Goal: Task Accomplishment & Management: Manage account settings

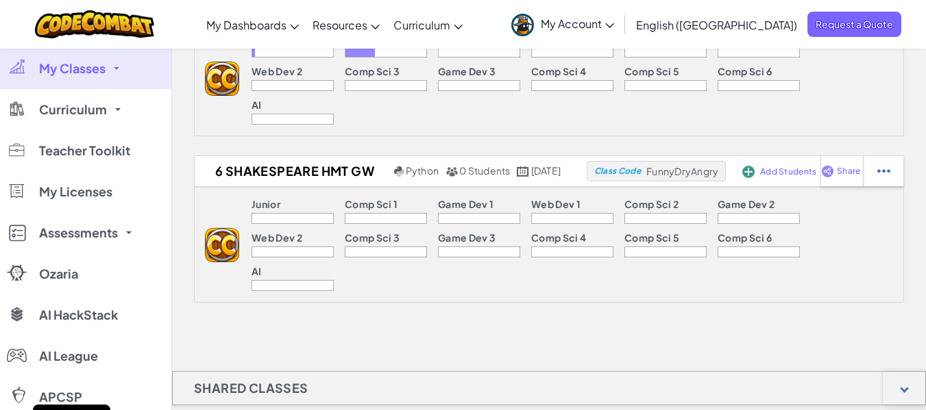
scroll to position [274, 0]
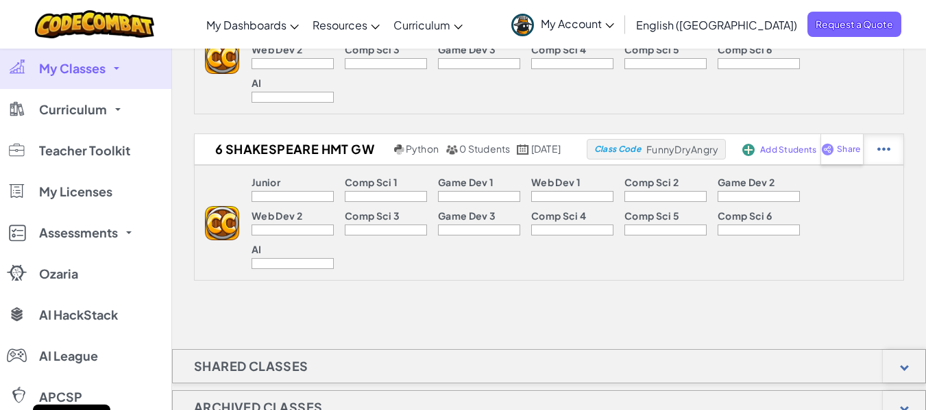
click at [890, 152] on img at bounding box center [883, 149] width 13 height 12
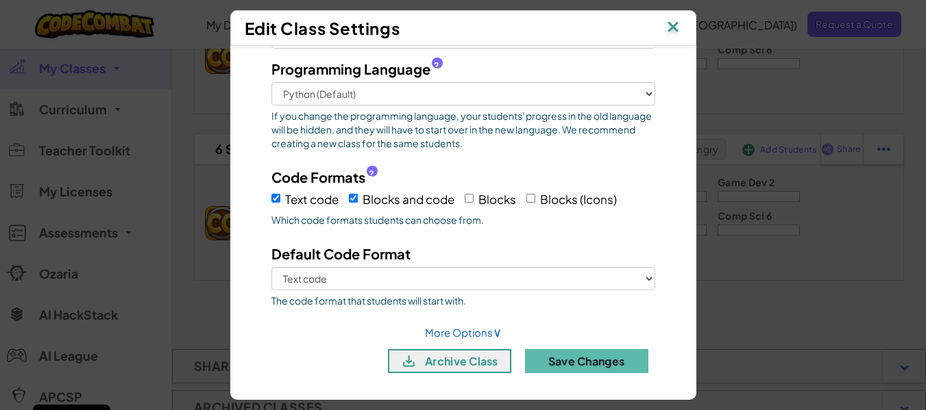
scroll to position [97, 0]
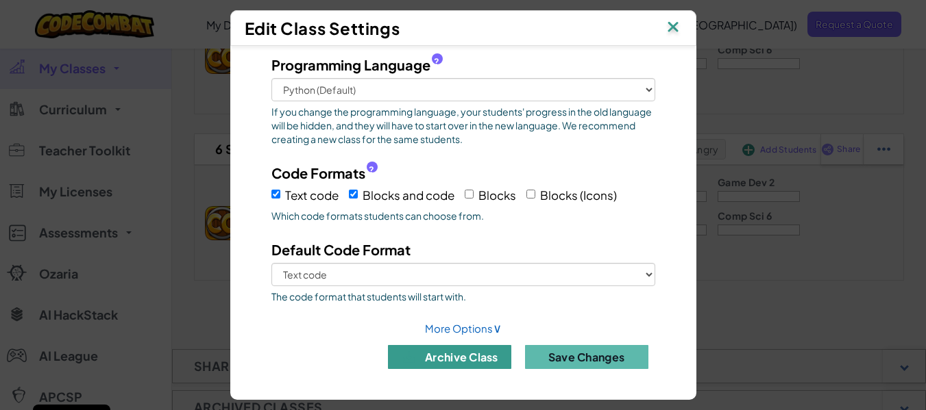
click at [459, 366] on button "archive class" at bounding box center [449, 357] width 123 height 24
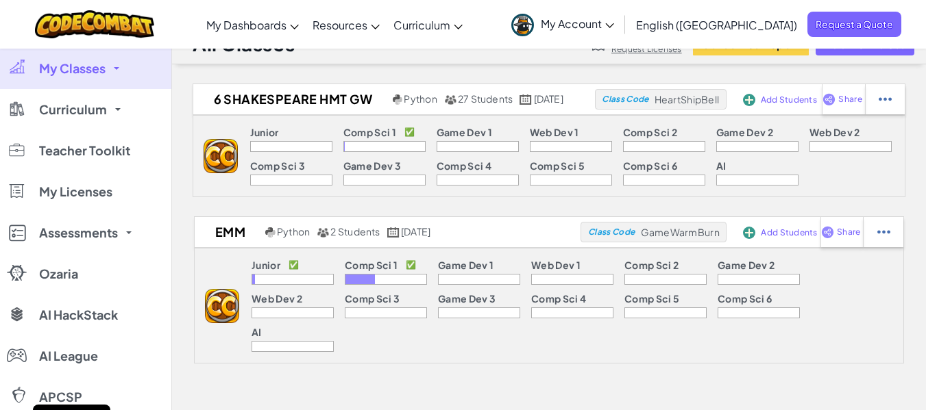
scroll to position [0, 0]
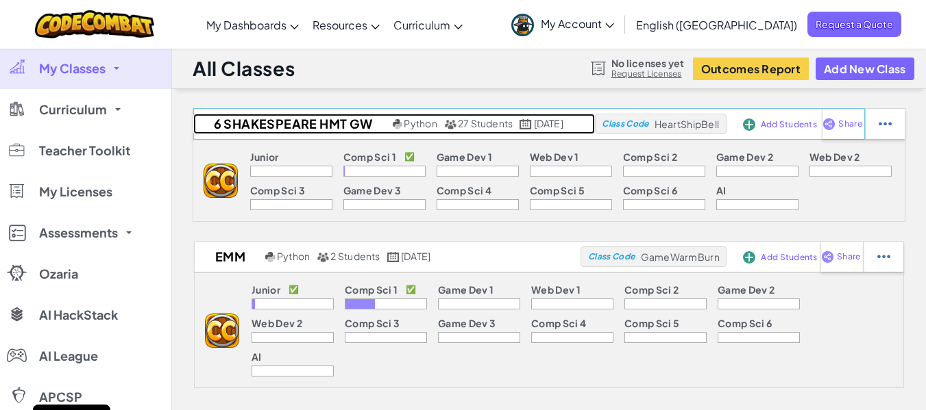
click at [458, 124] on span "27 Students" at bounding box center [485, 123] width 55 height 12
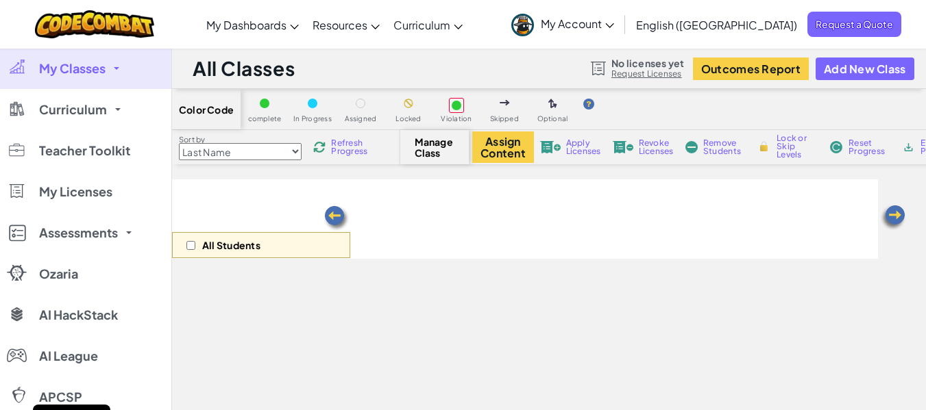
select select "560f1a9f22961295f9427742"
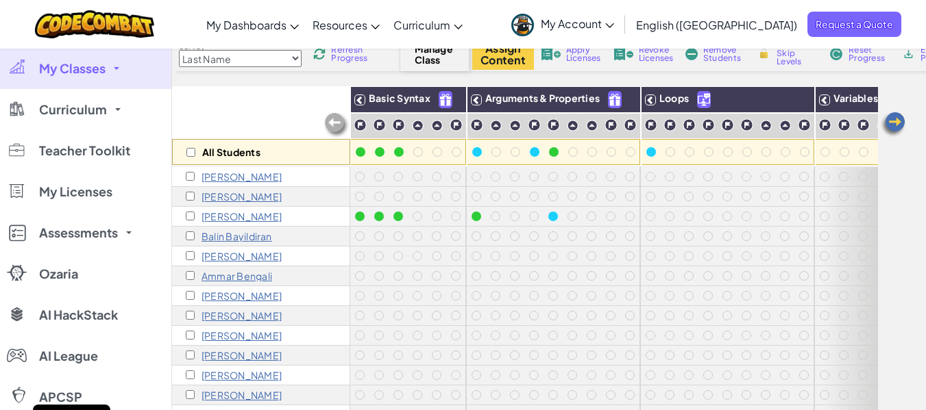
scroll to position [69, 0]
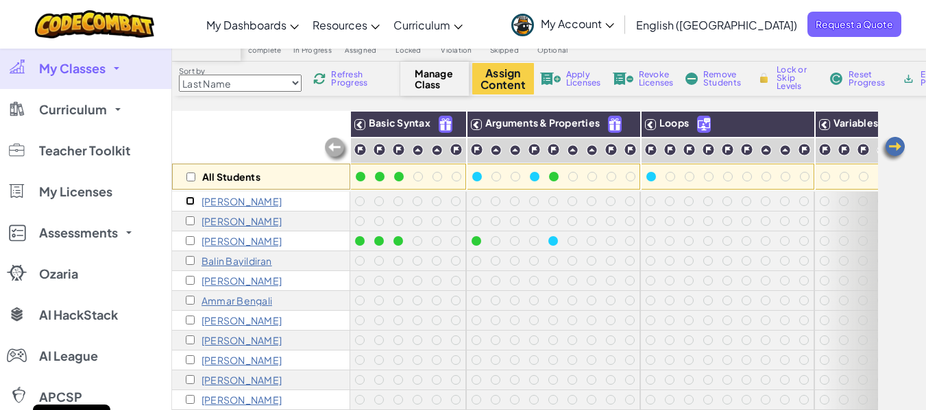
click at [186, 201] on input "checkbox" at bounding box center [190, 201] width 9 height 9
checkbox input "true"
click at [191, 220] on input "checkbox" at bounding box center [190, 220] width 9 height 9
checkbox input "true"
click at [188, 262] on input "checkbox" at bounding box center [190, 260] width 9 height 9
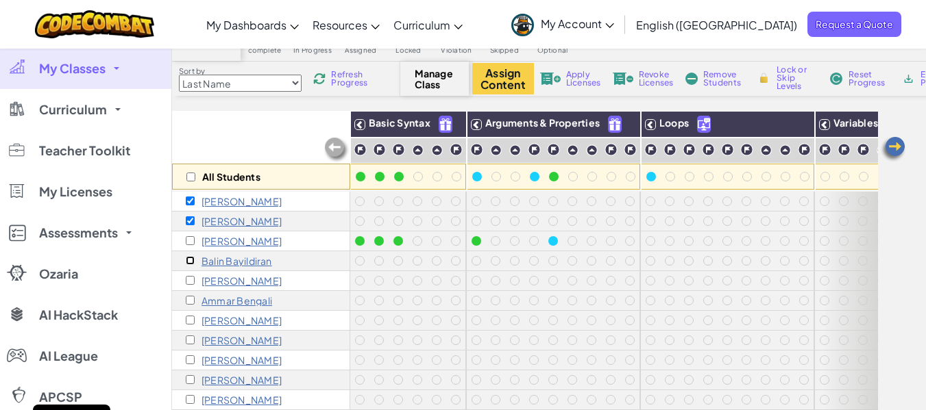
checkbox input "true"
click at [195, 280] on div "[PERSON_NAME]" at bounding box center [234, 280] width 96 height 11
click at [190, 282] on input "checkbox" at bounding box center [190, 280] width 9 height 9
checkbox input "true"
drag, startPoint x: 187, startPoint y: 300, endPoint x: 191, endPoint y: 314, distance: 14.3
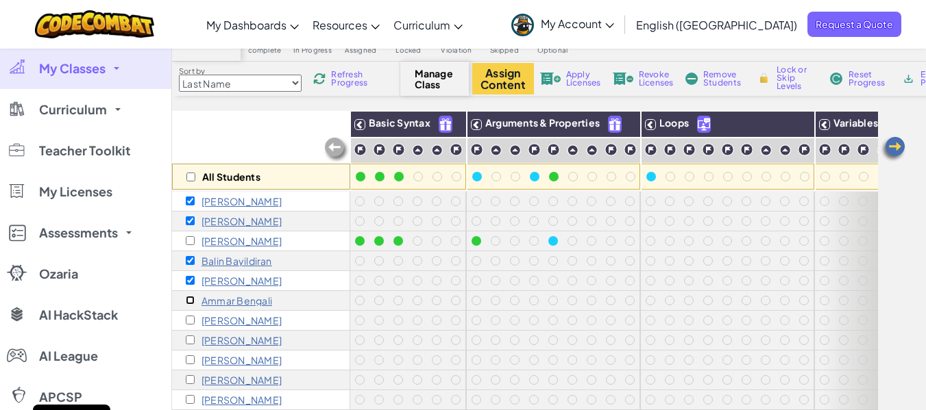
click at [188, 300] on input "checkbox" at bounding box center [190, 300] width 9 height 9
checkbox input "true"
click at [193, 323] on input "checkbox" at bounding box center [190, 320] width 9 height 9
checkbox input "true"
click at [190, 345] on div "[PERSON_NAME]" at bounding box center [234, 340] width 96 height 11
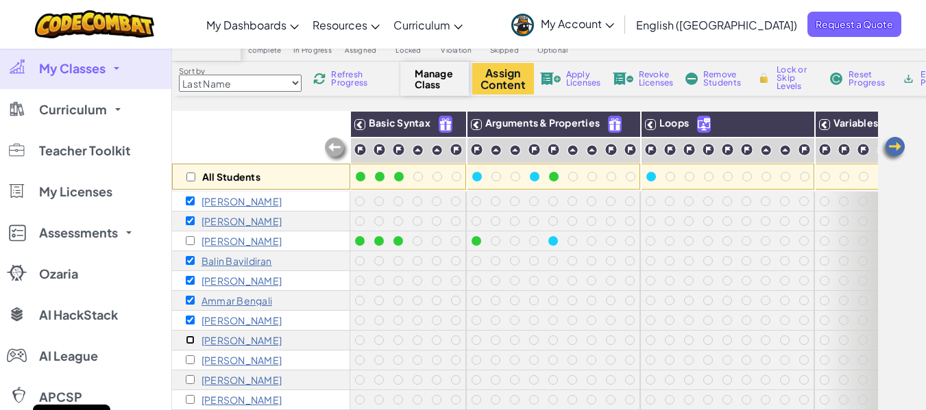
click at [187, 341] on input "checkbox" at bounding box center [190, 340] width 9 height 9
checkbox input "true"
drag, startPoint x: 190, startPoint y: 364, endPoint x: 197, endPoint y: 363, distance: 6.9
click at [190, 364] on div "[PERSON_NAME]" at bounding box center [234, 360] width 96 height 11
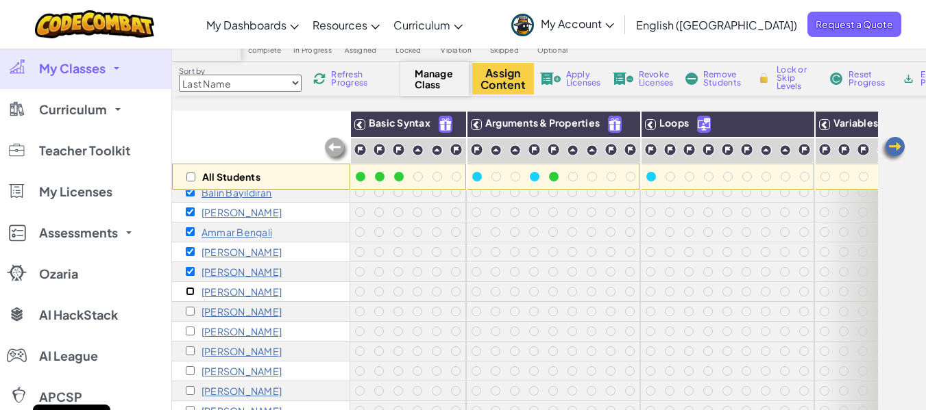
drag, startPoint x: 190, startPoint y: 291, endPoint x: 190, endPoint y: 306, distance: 15.1
click at [190, 298] on div "[PERSON_NAME]" at bounding box center [261, 292] width 178 height 20
click at [190, 311] on input "checkbox" at bounding box center [190, 311] width 9 height 9
checkbox input "true"
click at [193, 293] on input "checkbox" at bounding box center [190, 291] width 9 height 9
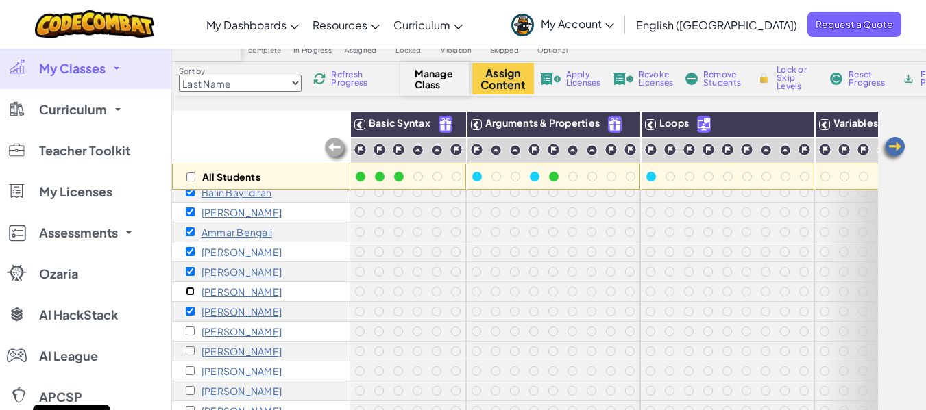
checkbox input "true"
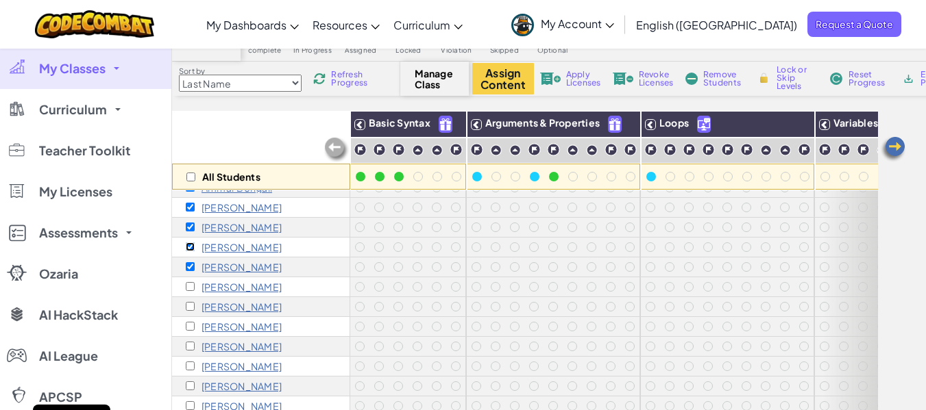
scroll to position [137, 0]
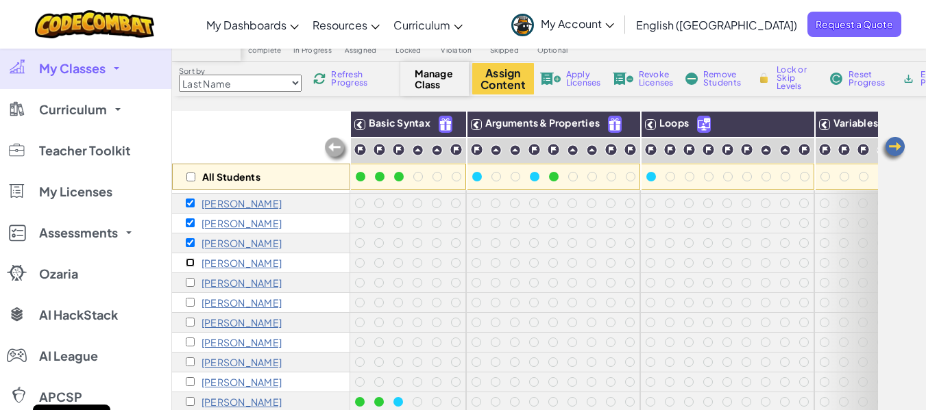
drag, startPoint x: 192, startPoint y: 262, endPoint x: 192, endPoint y: 290, distance: 27.4
click at [192, 263] on input "checkbox" at bounding box center [190, 262] width 9 height 9
checkbox input "true"
click at [192, 290] on div "[PERSON_NAME]" at bounding box center [261, 283] width 178 height 20
click at [190, 279] on input "checkbox" at bounding box center [190, 282] width 9 height 9
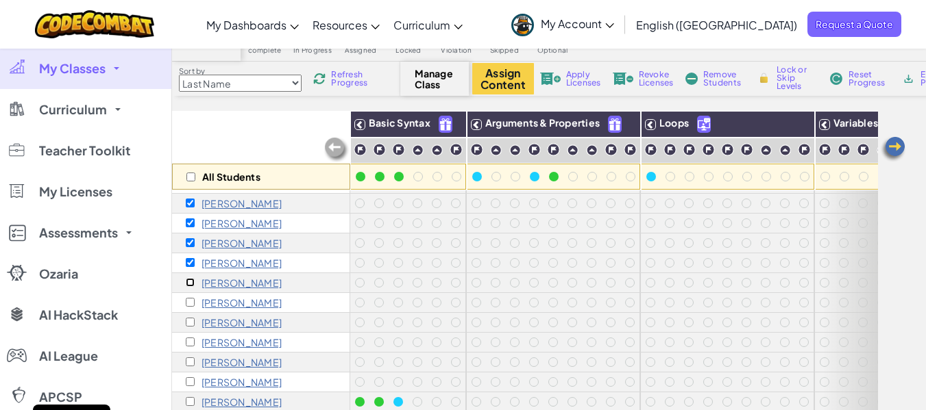
checkbox input "true"
click at [192, 307] on div "[PERSON_NAME]" at bounding box center [234, 302] width 96 height 11
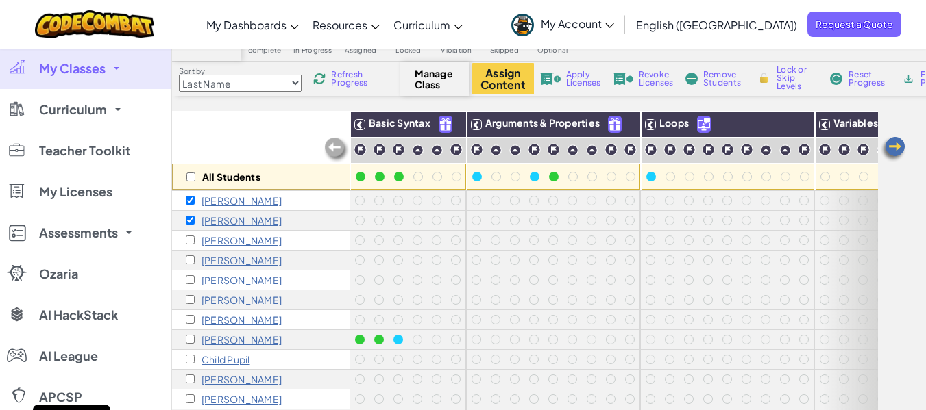
scroll to position [175, 0]
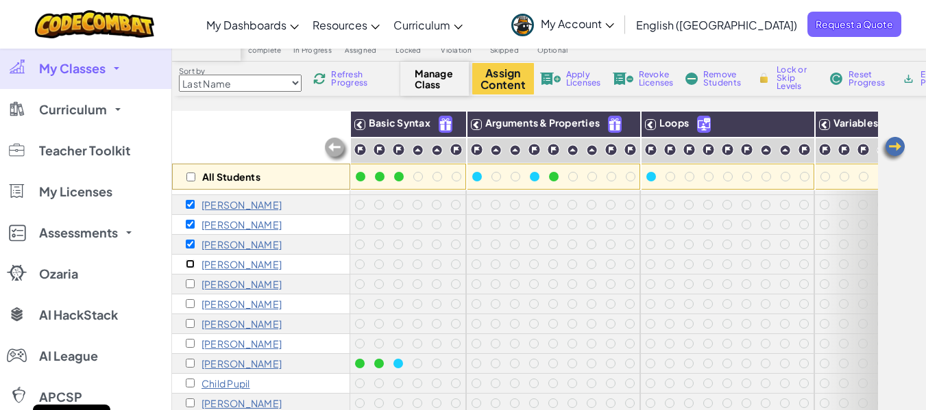
click at [190, 267] on input "checkbox" at bounding box center [190, 264] width 9 height 9
checkbox input "true"
click at [190, 286] on input "checkbox" at bounding box center [190, 284] width 9 height 9
checkbox input "true"
click at [190, 308] on div "[PERSON_NAME]" at bounding box center [234, 304] width 96 height 11
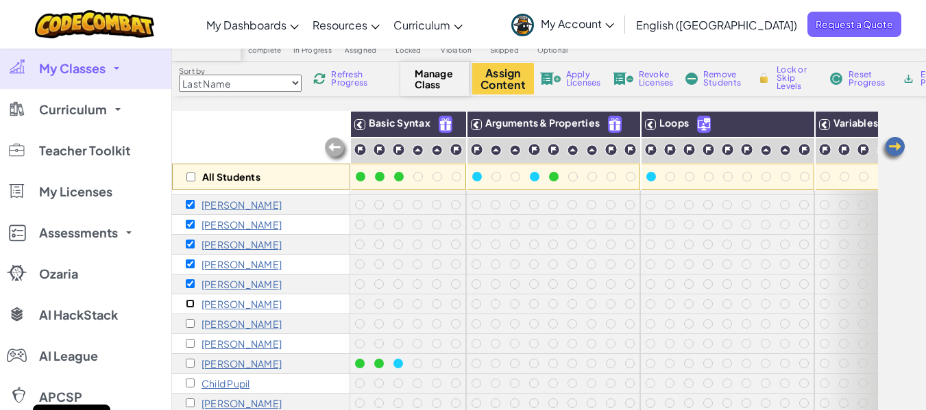
click at [190, 302] on input "checkbox" at bounding box center [190, 303] width 9 height 9
checkbox input "true"
click at [193, 320] on input "checkbox" at bounding box center [190, 323] width 9 height 9
checkbox input "true"
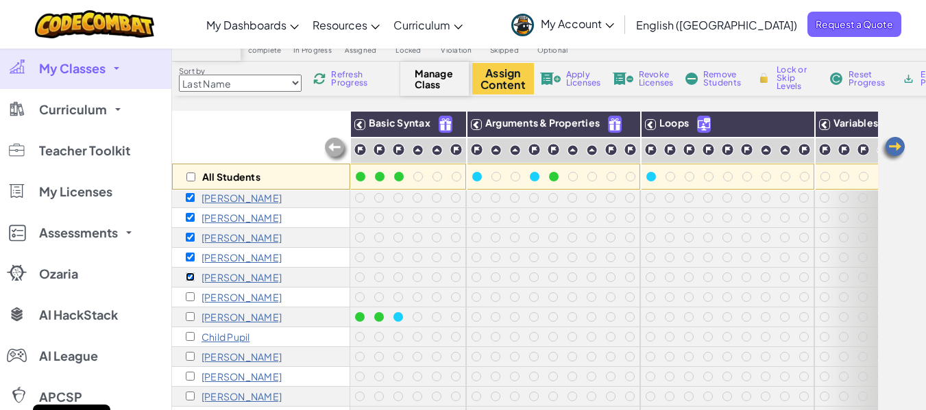
scroll to position [244, 0]
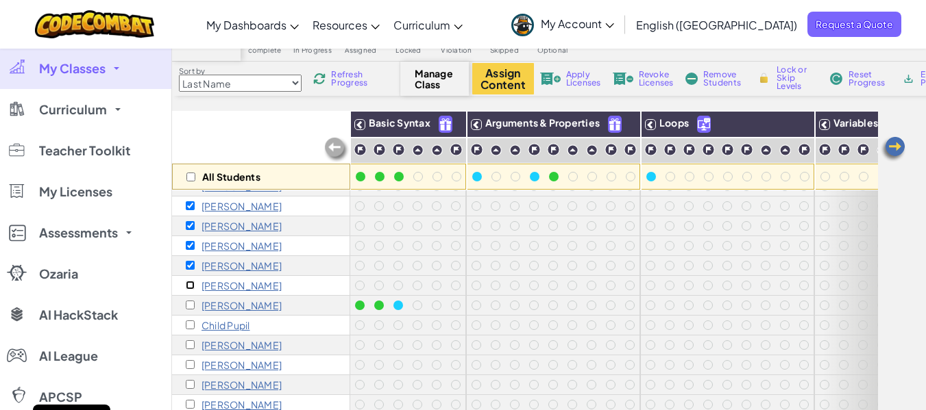
click at [192, 281] on input "checkbox" at bounding box center [190, 285] width 9 height 9
checkbox input "true"
click at [189, 301] on input "checkbox" at bounding box center [190, 305] width 9 height 9
checkbox input "true"
click at [193, 178] on input "checkbox" at bounding box center [190, 177] width 9 height 9
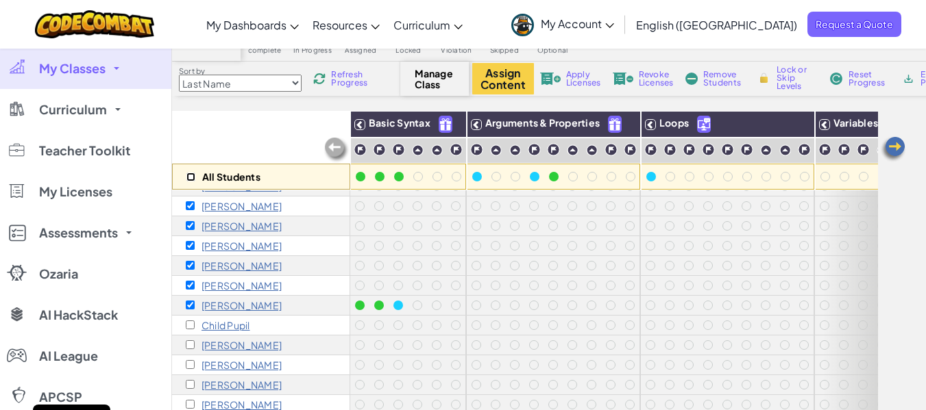
checkbox input "true"
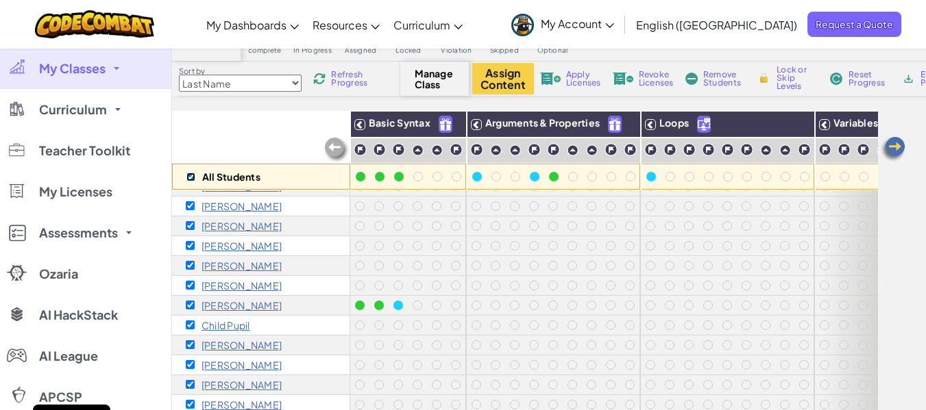
checkbox input "true"
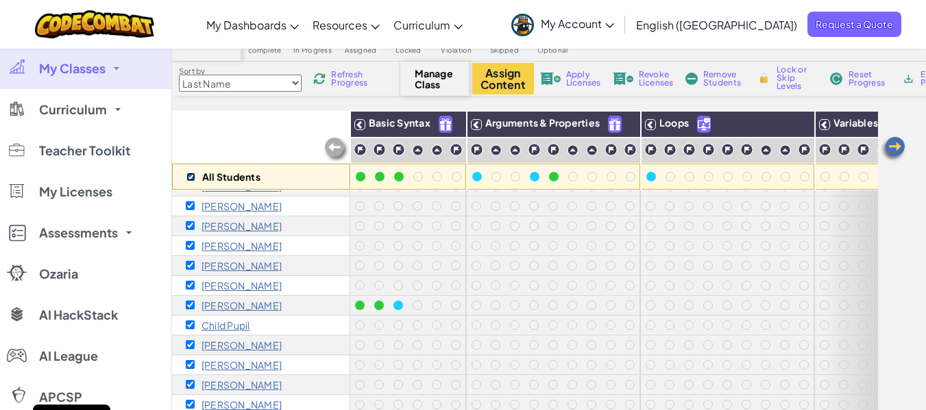
checkbox input "true"
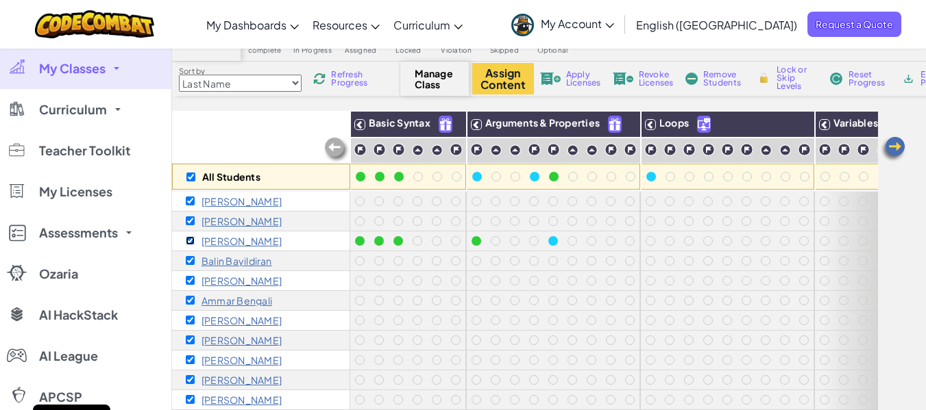
click at [194, 244] on input "checkbox" at bounding box center [190, 240] width 9 height 9
checkbox input "false"
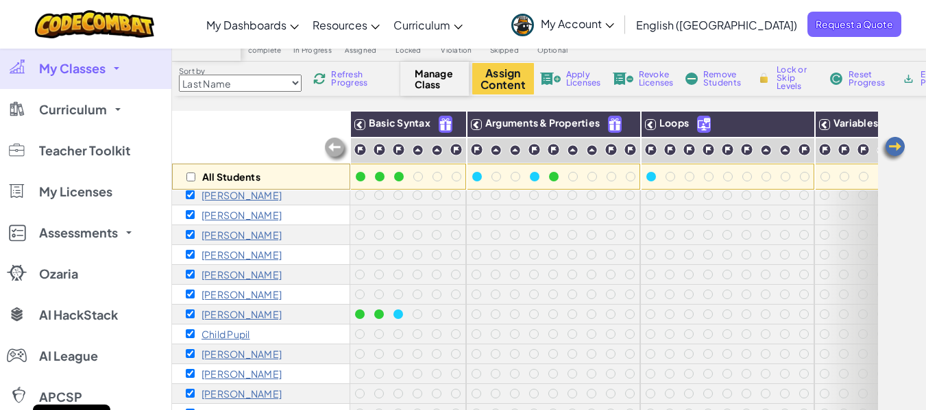
scroll to position [244, 0]
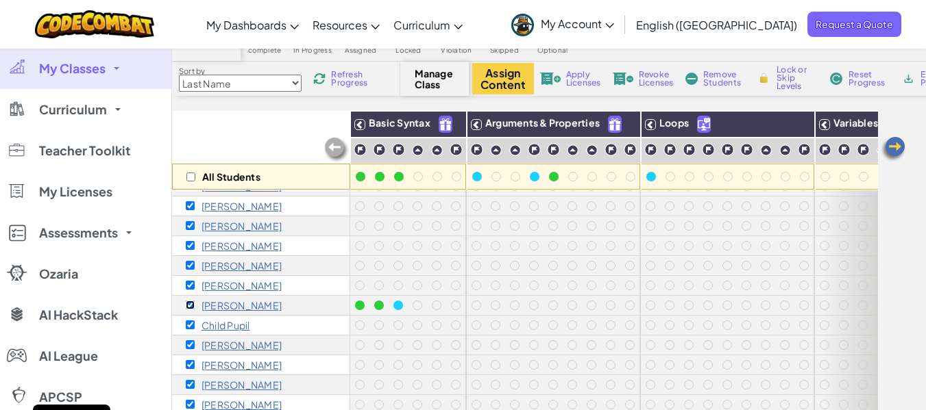
click at [194, 301] on input "checkbox" at bounding box center [190, 305] width 9 height 9
checkbox input "false"
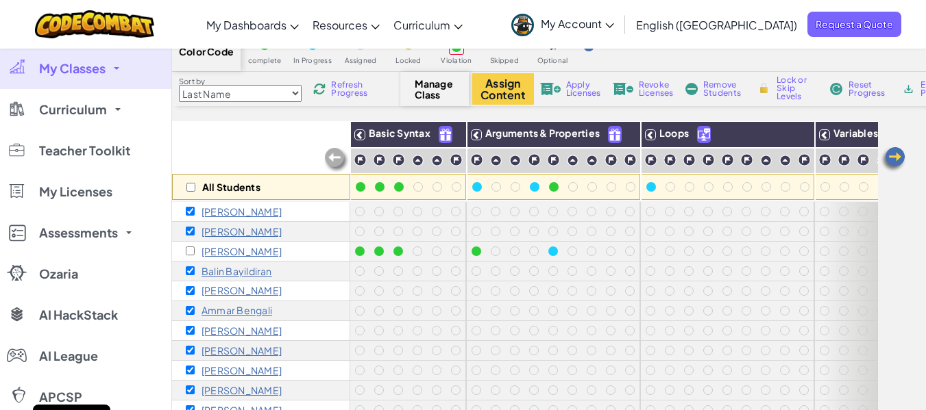
scroll to position [0, 0]
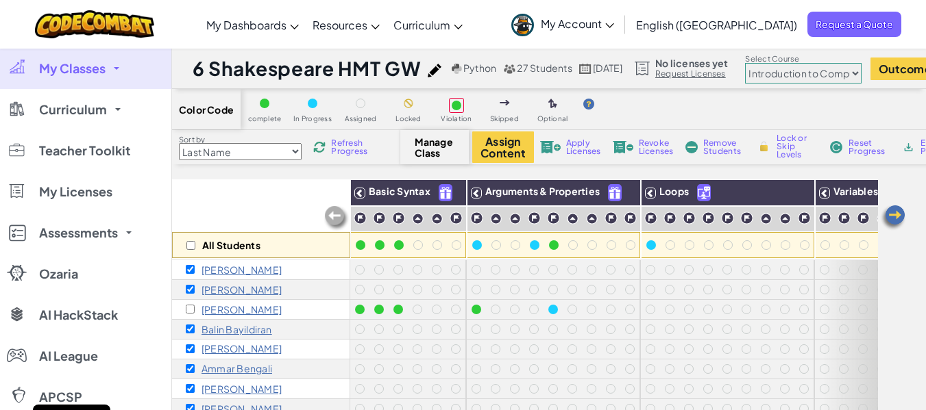
click at [723, 145] on span "Remove Students" at bounding box center [723, 147] width 41 height 16
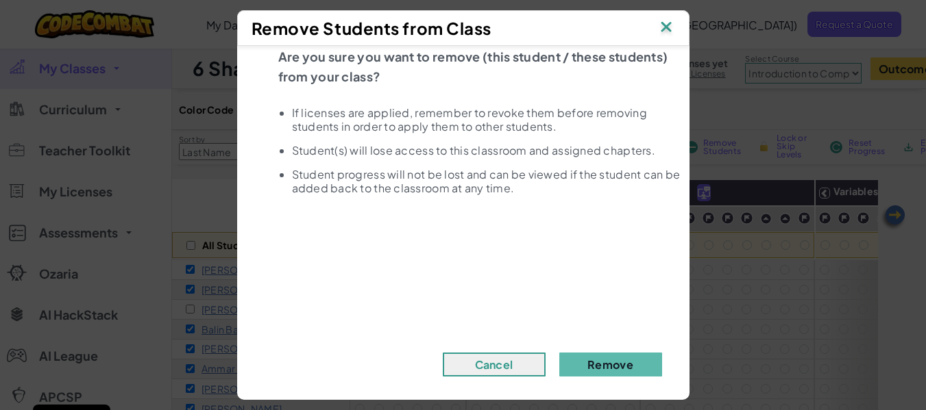
scroll to position [32, 0]
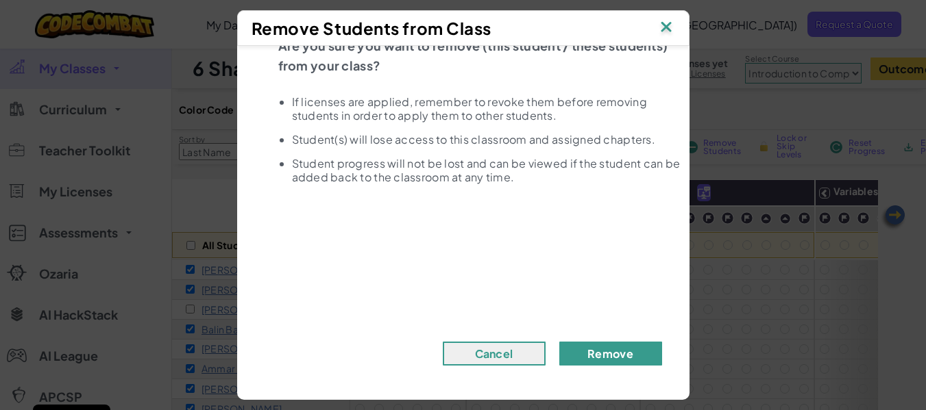
click at [600, 352] on button "Remove" at bounding box center [610, 354] width 103 height 24
click at [591, 350] on button "Remove" at bounding box center [610, 354] width 103 height 24
click at [615, 348] on button "Remove" at bounding box center [610, 354] width 103 height 24
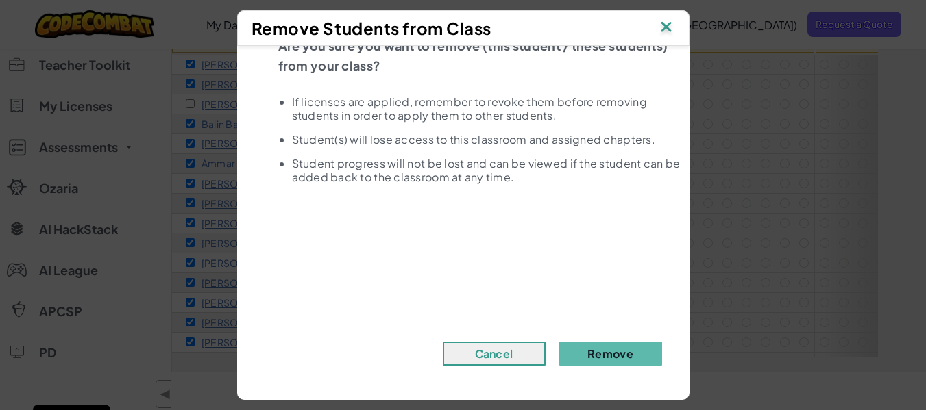
scroll to position [480, 0]
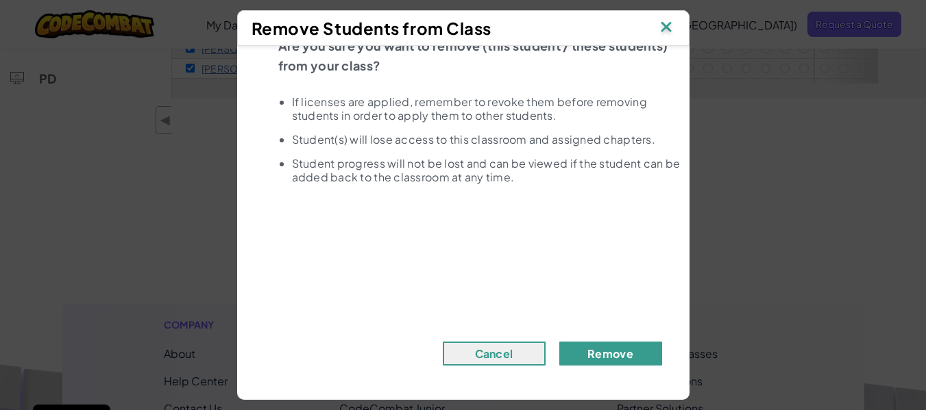
click at [620, 357] on button "Remove" at bounding box center [610, 354] width 103 height 24
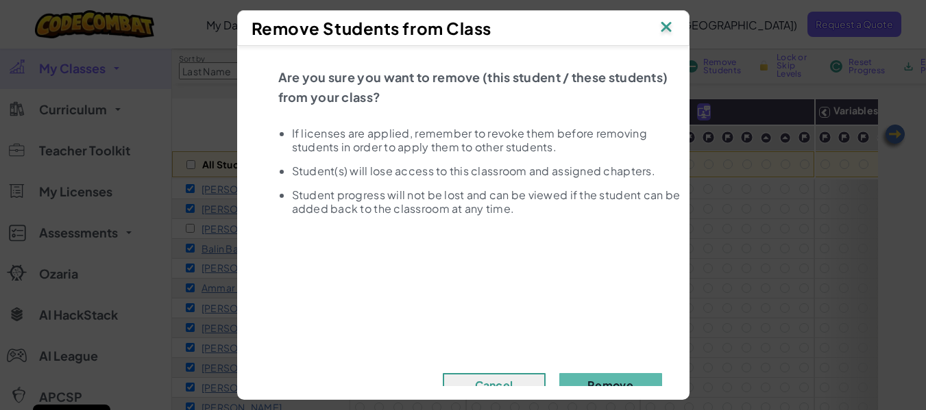
scroll to position [69, 0]
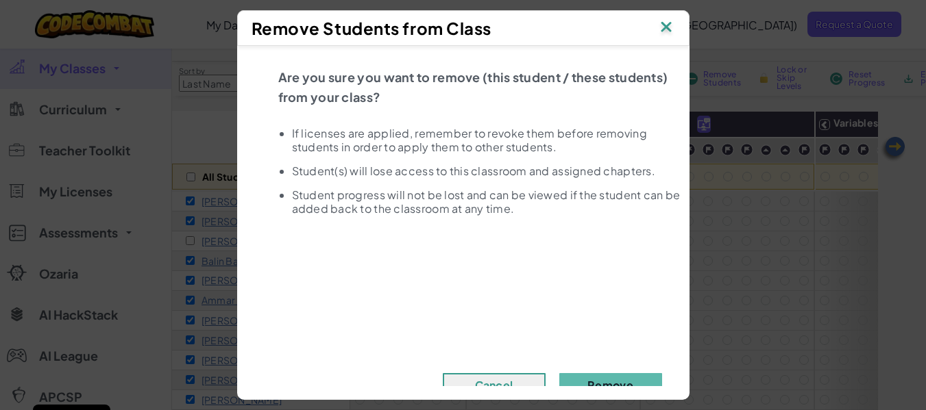
click at [664, 34] on img at bounding box center [666, 28] width 18 height 21
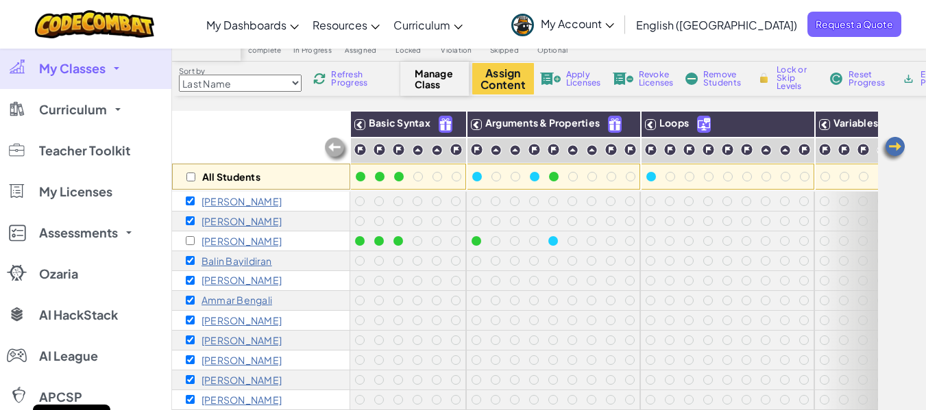
click at [708, 75] on span "Remove Students" at bounding box center [723, 79] width 41 height 16
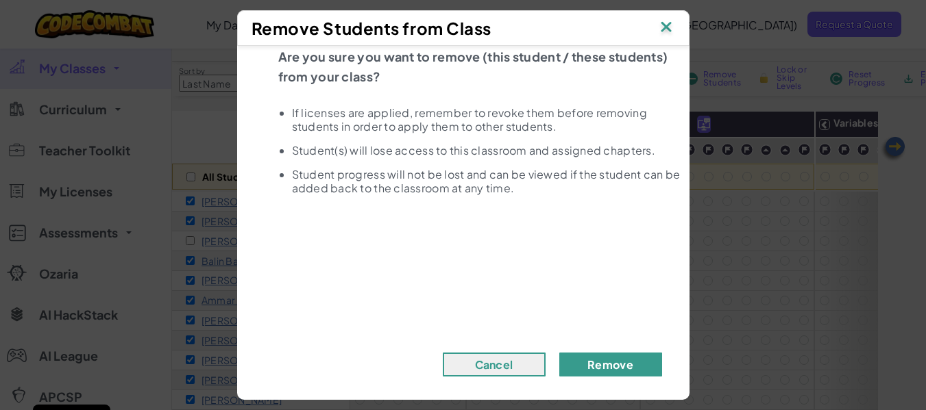
scroll to position [32, 0]
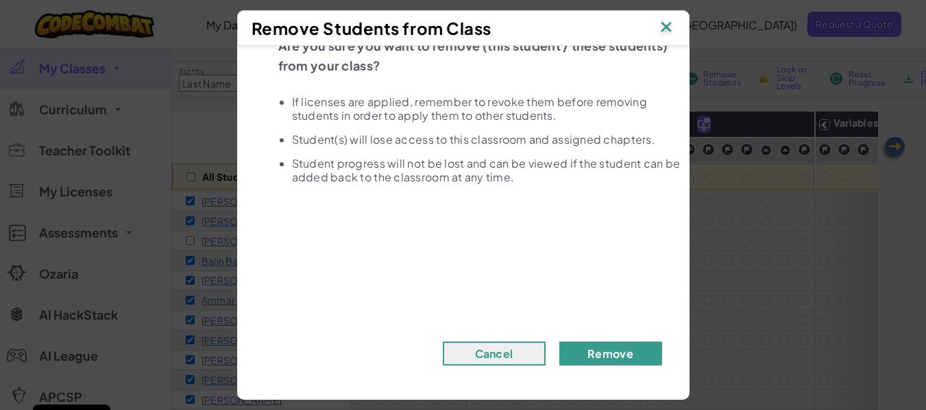
click at [599, 355] on button "Remove" at bounding box center [610, 354] width 103 height 24
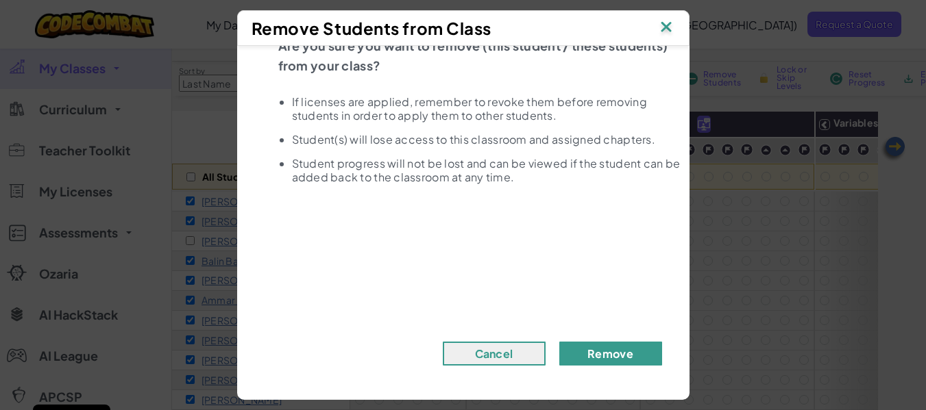
click at [599, 355] on button "Remove" at bounding box center [610, 354] width 103 height 24
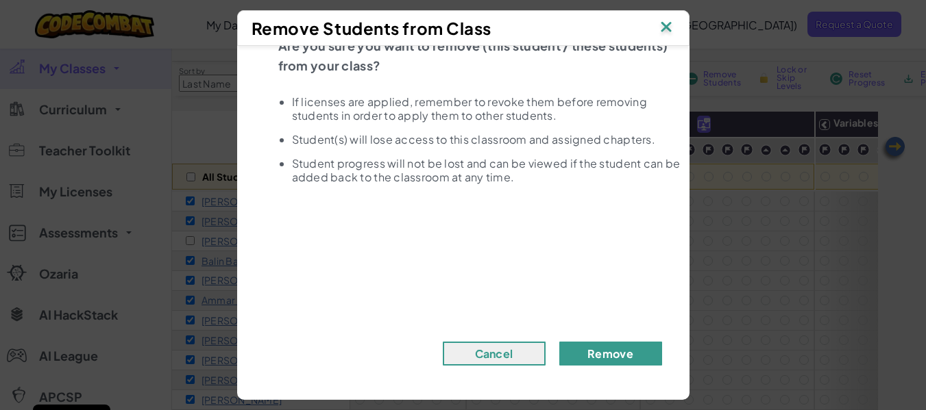
click at [578, 346] on button "Remove" at bounding box center [610, 354] width 103 height 24
click at [589, 356] on button "Remove" at bounding box center [610, 354] width 103 height 24
click at [669, 21] on img at bounding box center [666, 28] width 18 height 21
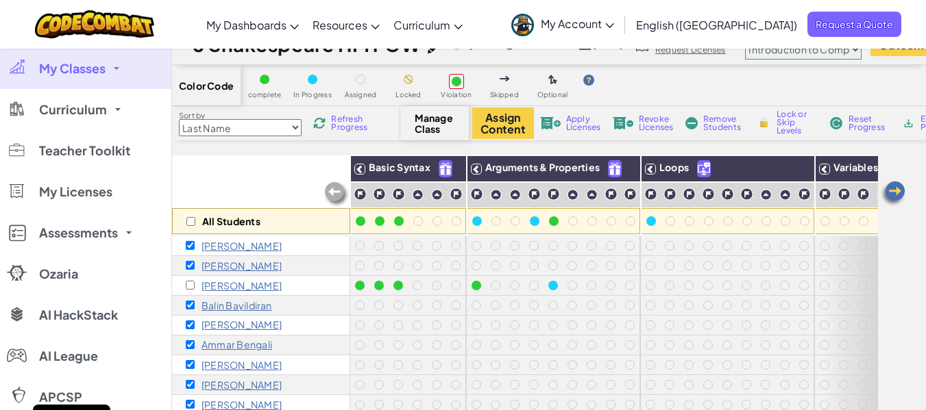
scroll to position [0, 0]
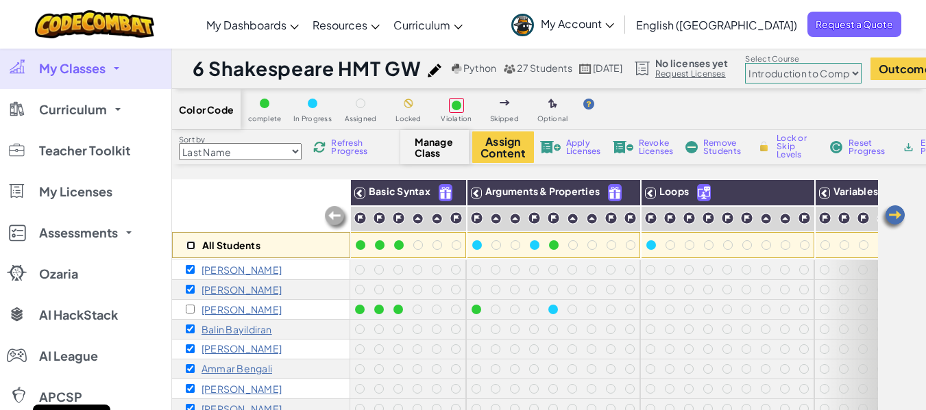
click at [193, 248] on input "checkbox" at bounding box center [190, 245] width 9 height 9
checkbox input "true"
click at [193, 247] on input "checkbox" at bounding box center [190, 245] width 9 height 9
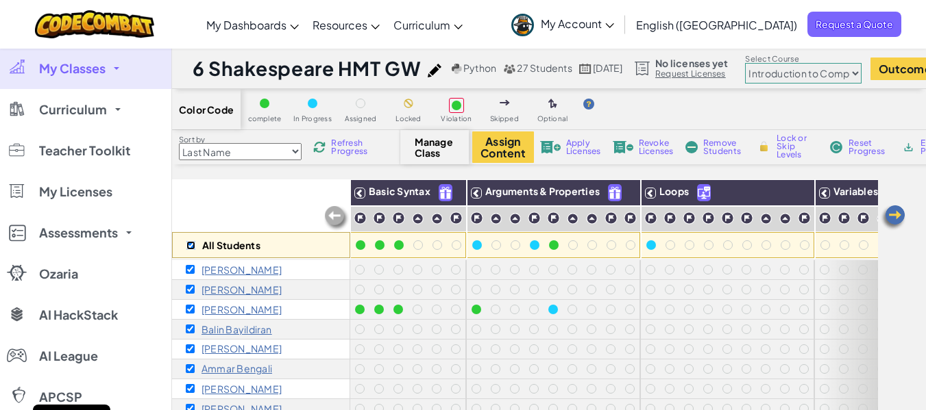
checkbox input "false"
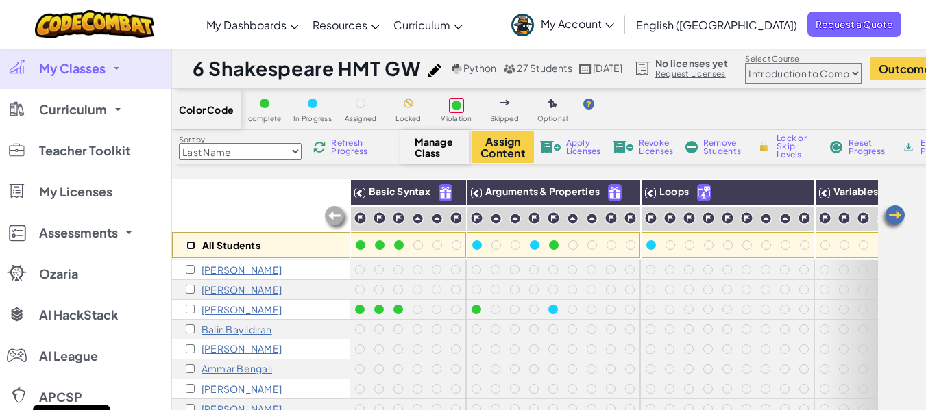
checkbox input "false"
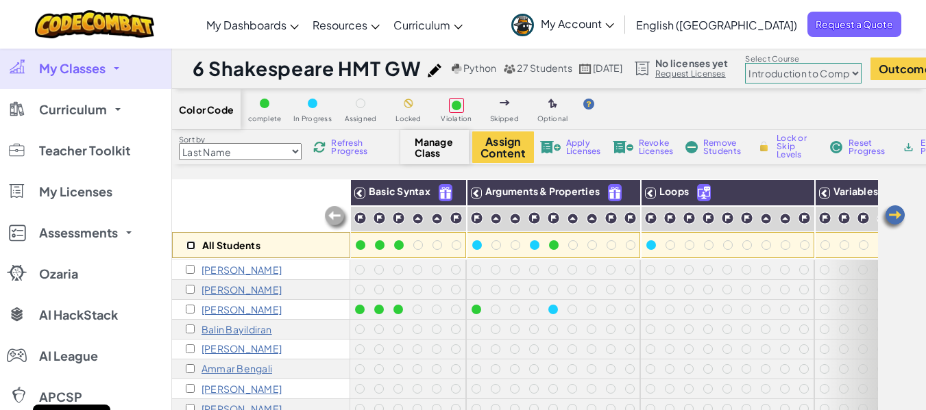
checkbox input "false"
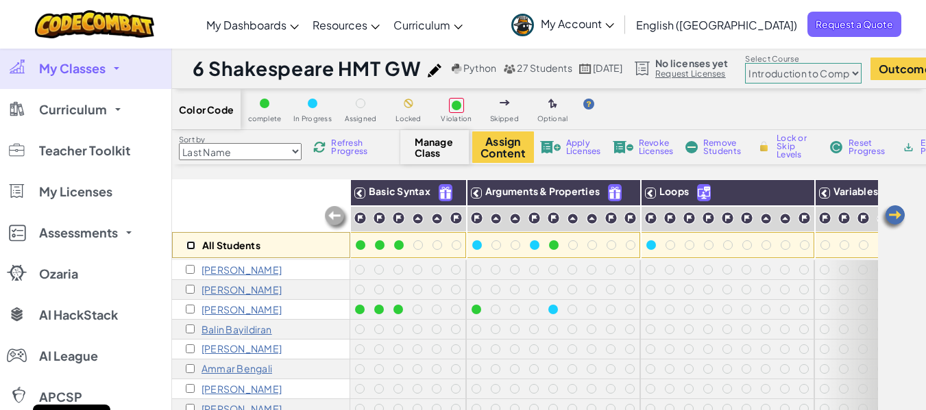
checkbox input "false"
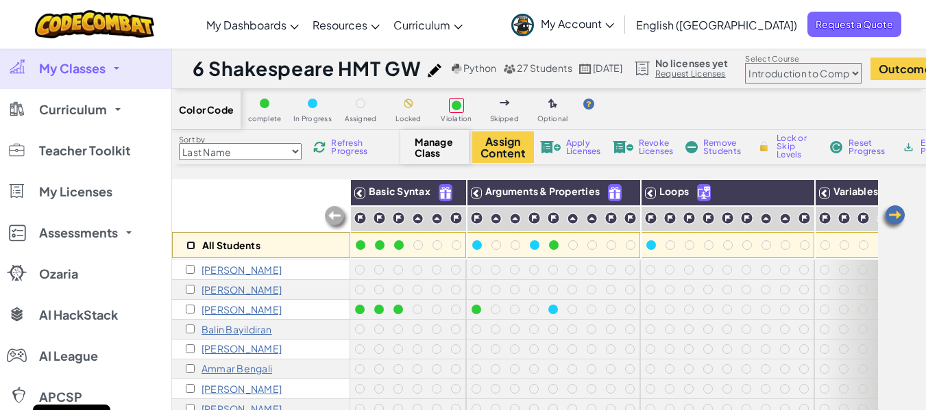
checkbox input "false"
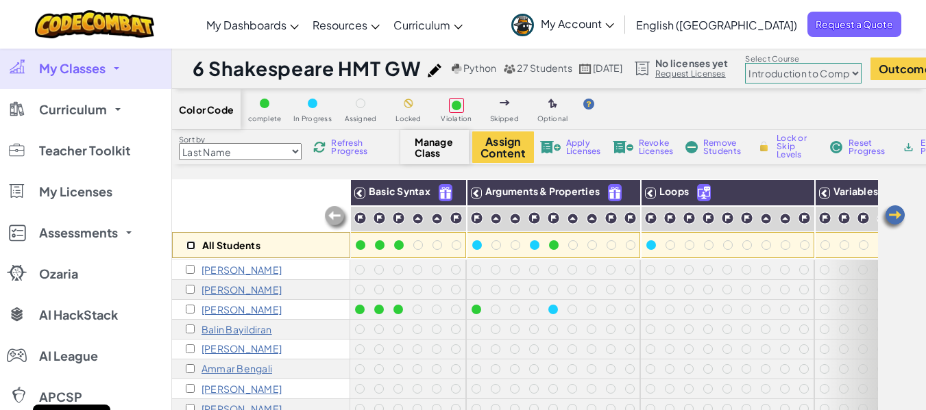
checkbox input "false"
click at [197, 270] on div "[PERSON_NAME]" at bounding box center [234, 269] width 96 height 11
click at [195, 271] on div "[PERSON_NAME]" at bounding box center [234, 269] width 96 height 11
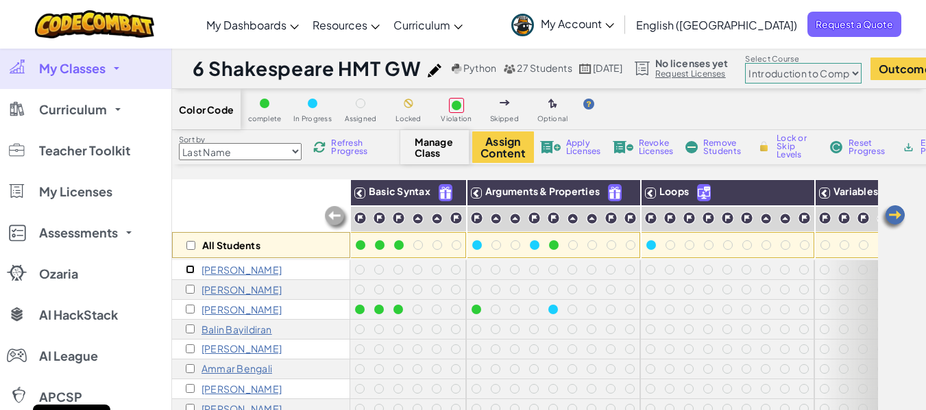
click at [192, 270] on input "checkbox" at bounding box center [190, 269] width 9 height 9
checkbox input "true"
click at [710, 147] on span "Remove Students" at bounding box center [723, 147] width 41 height 16
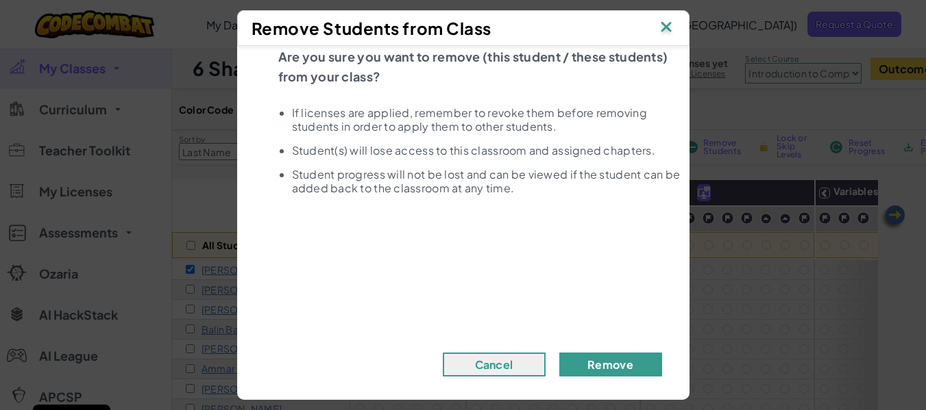
scroll to position [32, 0]
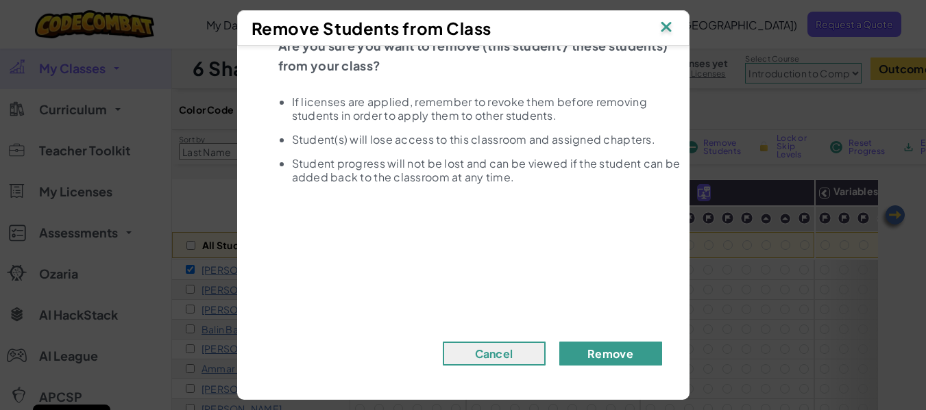
click at [605, 345] on button "Remove" at bounding box center [610, 354] width 103 height 24
click at [605, 346] on button "Remove" at bounding box center [610, 354] width 103 height 24
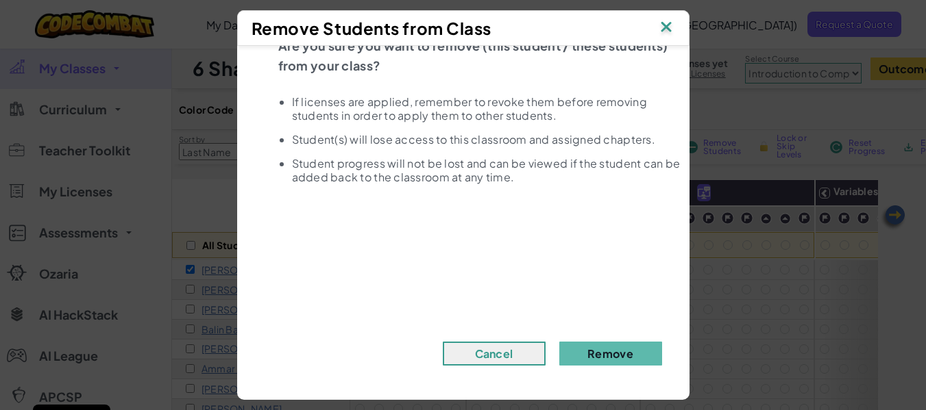
click at [669, 24] on img at bounding box center [666, 28] width 18 height 21
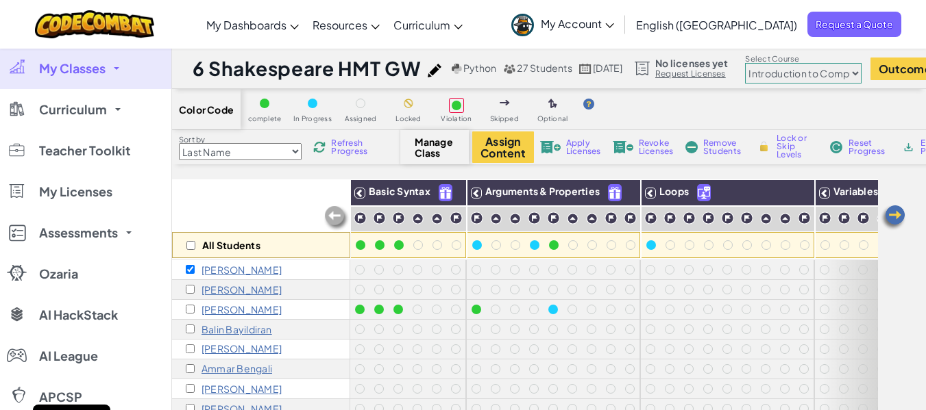
click at [441, 66] on img at bounding box center [435, 71] width 14 height 14
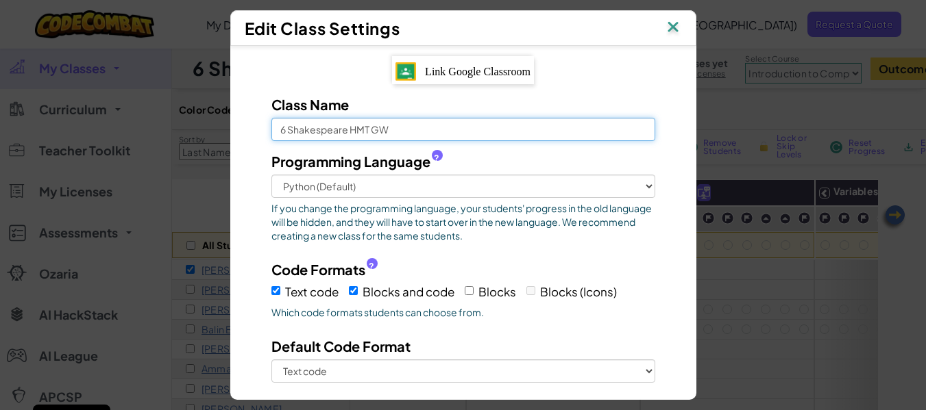
click at [436, 132] on input "6 Shakespeare HMT GW" at bounding box center [463, 129] width 384 height 23
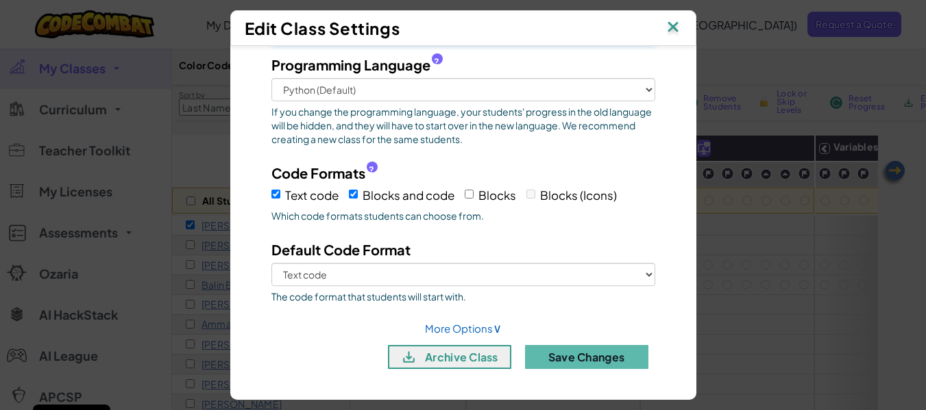
scroll to position [69, 0]
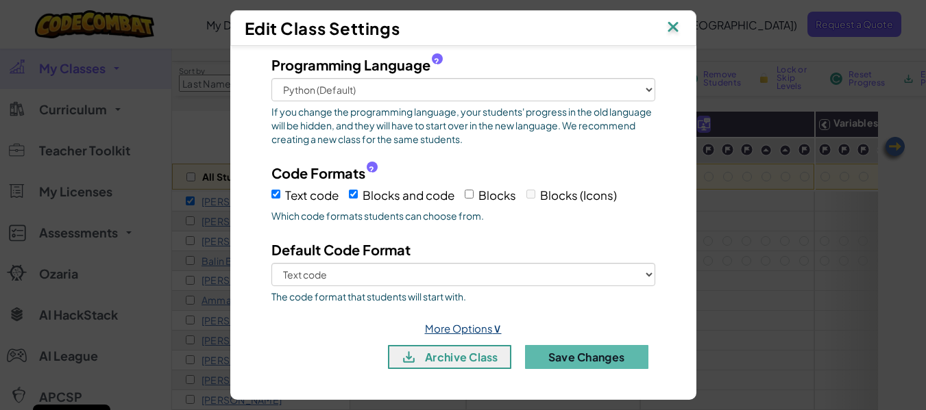
click at [463, 328] on link "More Options ∨" at bounding box center [463, 328] width 77 height 13
select select
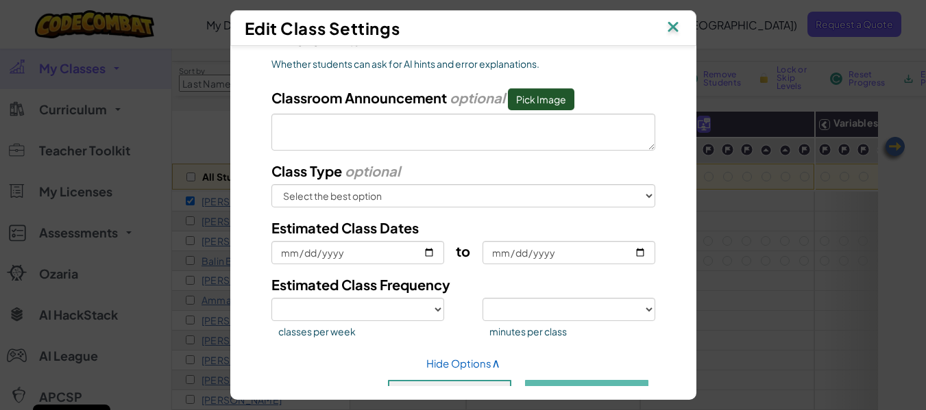
scroll to position [680, 0]
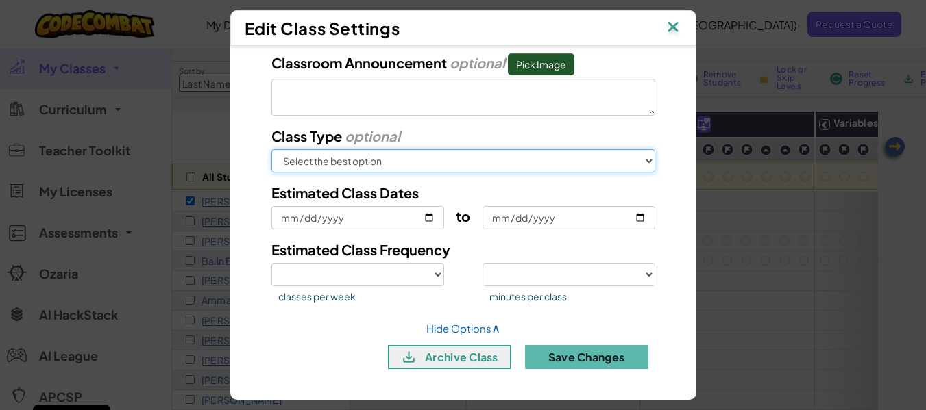
click at [425, 166] on select "Select the best option In School After School Online Camp Homeschool Other" at bounding box center [463, 160] width 384 height 23
select select "after-school"
click at [271, 149] on select "Select the best option In School After School Online Camp Homeschool Other" at bounding box center [463, 160] width 384 height 23
select select
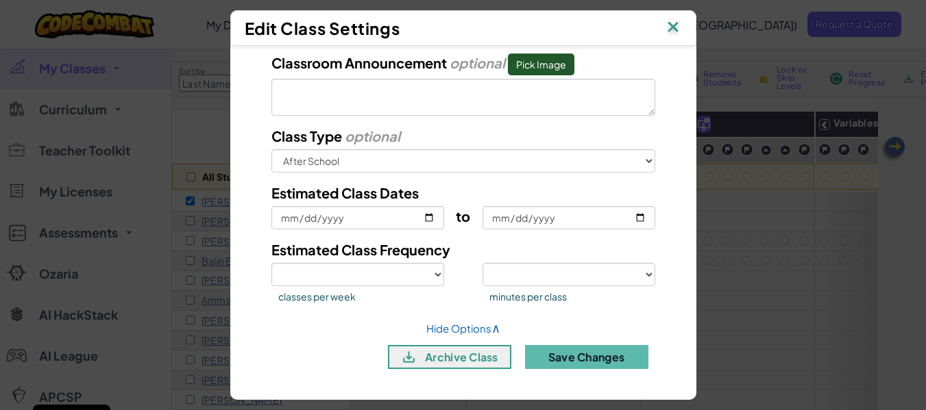
click at [450, 250] on div "Estimated Class Frequency" at bounding box center [463, 251] width 404 height 23
click at [433, 273] on select "1 2 3 4 5" at bounding box center [357, 274] width 173 height 23
select select "1"
click at [271, 263] on select "1 2 3 4 5" at bounding box center [357, 274] width 173 height 23
select select
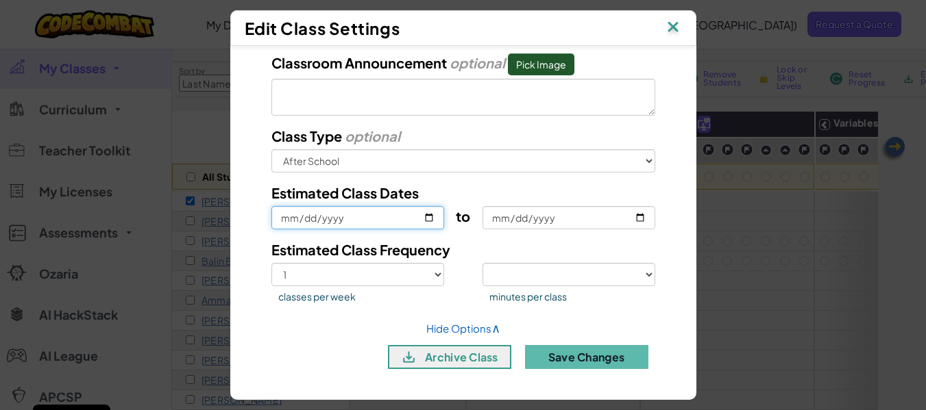
click at [423, 219] on input "Estimated Class Dates" at bounding box center [357, 217] width 173 height 23
type input "[DATE]"
select select
type input "[DATE]"
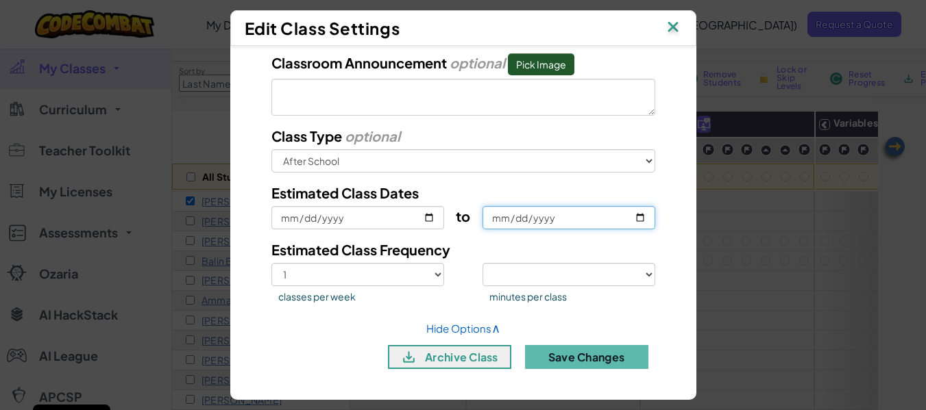
click at [539, 215] on input "to" at bounding box center [568, 217] width 173 height 23
click at [640, 214] on input "to" at bounding box center [568, 217] width 173 height 23
type input "[DATE]"
select select
type input "[DATE]"
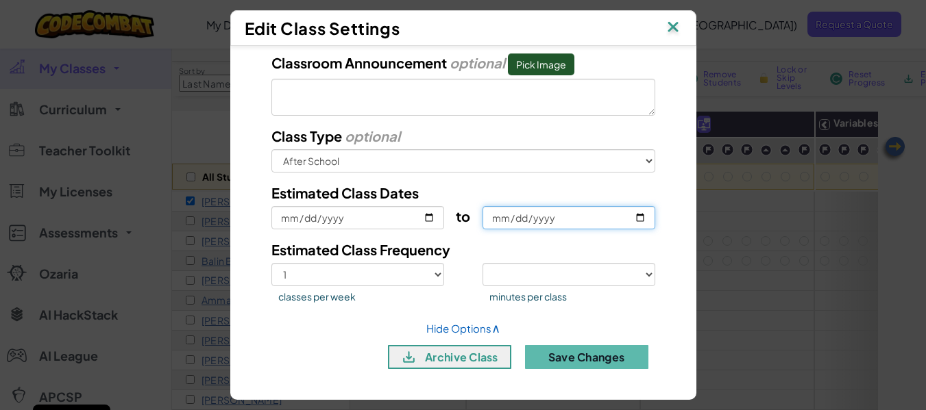
select select
type input "[DATE]"
select select
type input "[DATE]"
select select
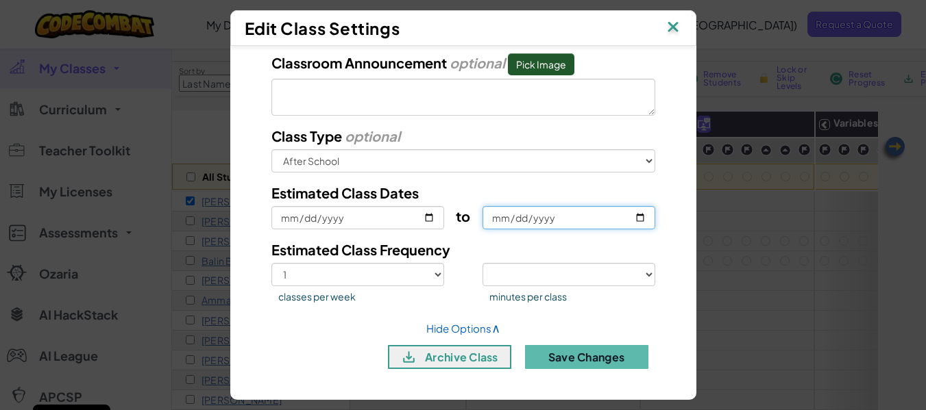
type input "[DATE]"
select select
type input "[DATE]"
select select
type input "[DATE]"
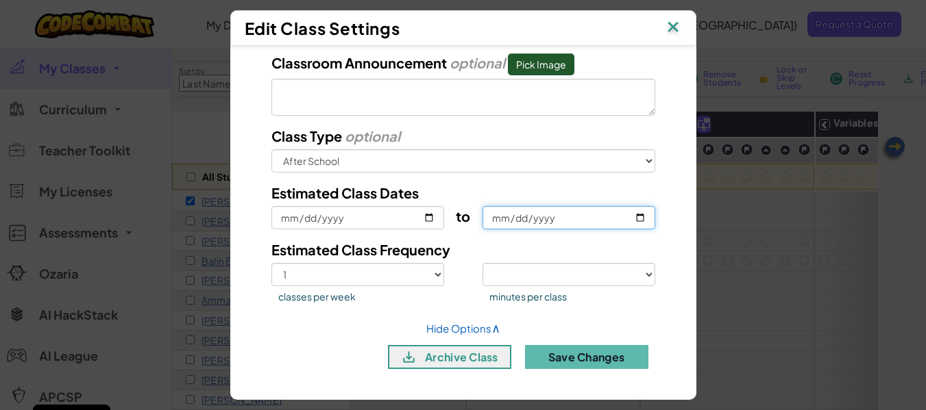
select select
type input "[DATE]"
select select
type input "[DATE]"
select select
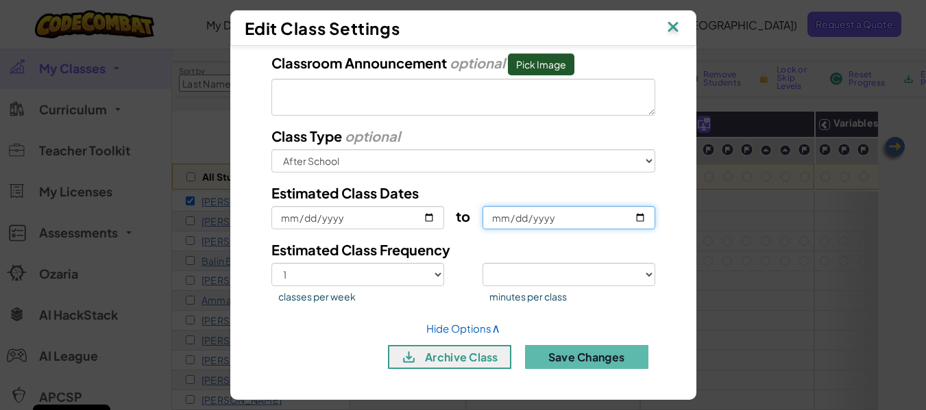
type input "[DATE]"
select select
type input "[DATE]"
select select
type input "[DATE]"
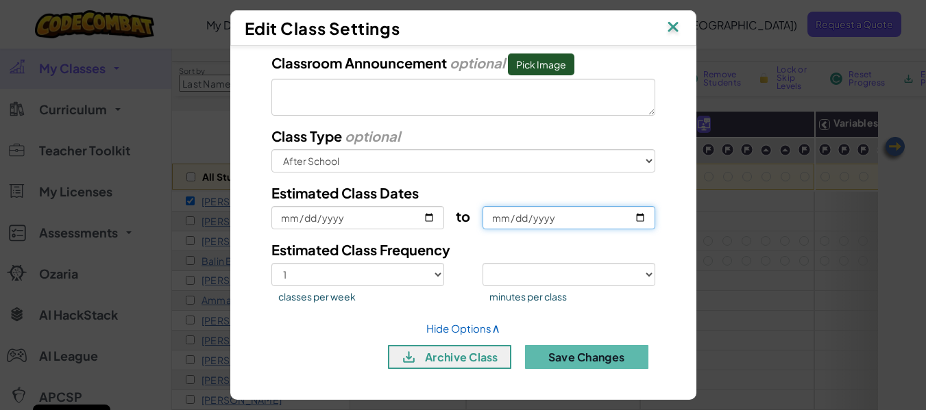
select select
type input "[DATE]"
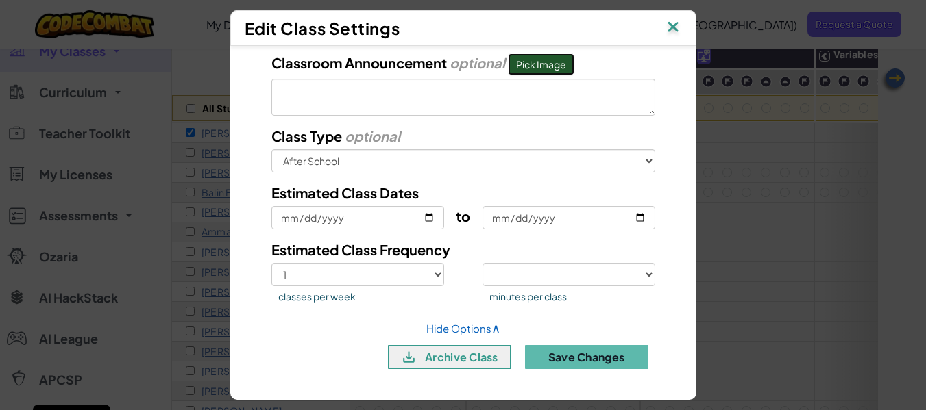
click at [544, 68] on button "Pick Image" at bounding box center [541, 64] width 66 height 22
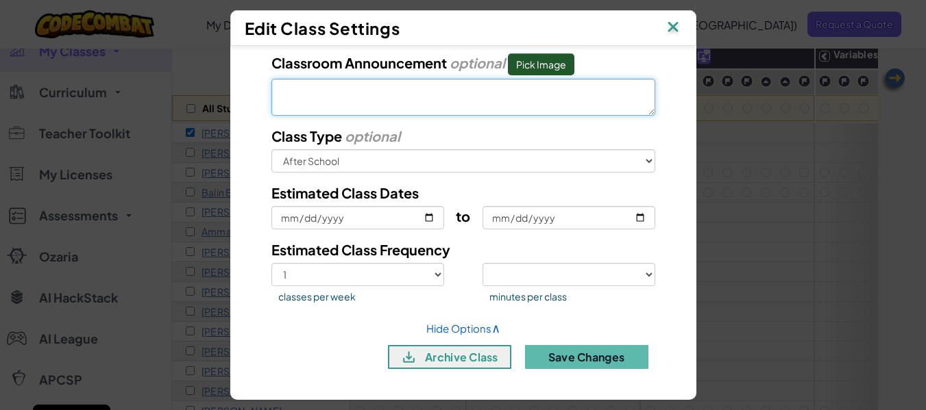
click at [330, 105] on textarea at bounding box center [463, 97] width 384 height 37
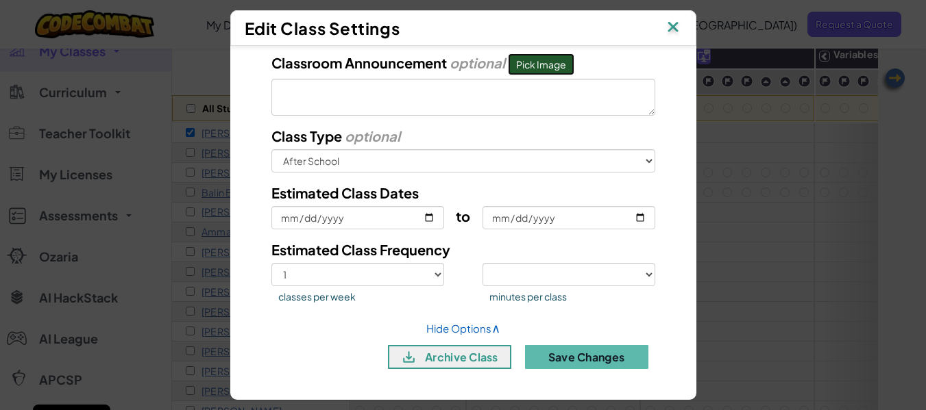
click at [543, 64] on button "Pick Image" at bounding box center [541, 64] width 66 height 22
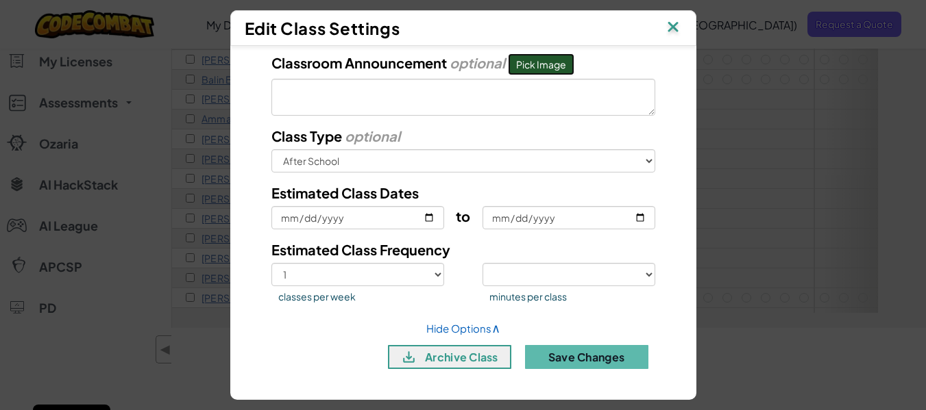
scroll to position [274, 0]
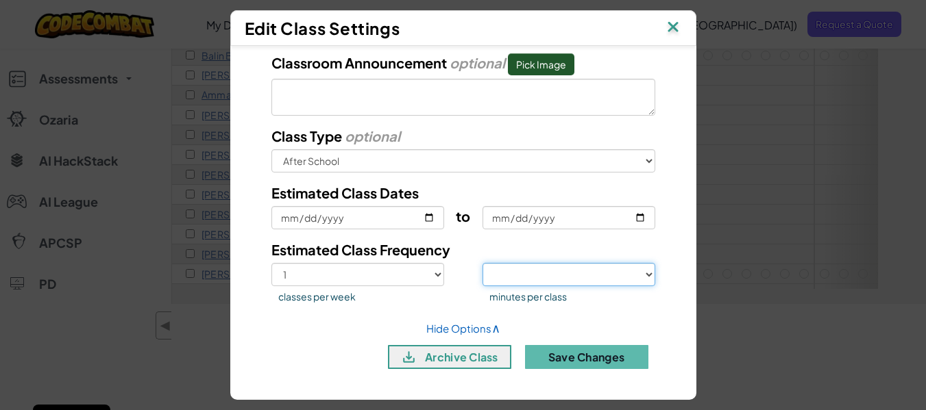
click at [545, 277] on select "<30 30 50 75 >75" at bounding box center [568, 274] width 173 height 23
select select "30"
click at [482, 263] on select "<30 30 50 75 >75" at bounding box center [568, 274] width 173 height 23
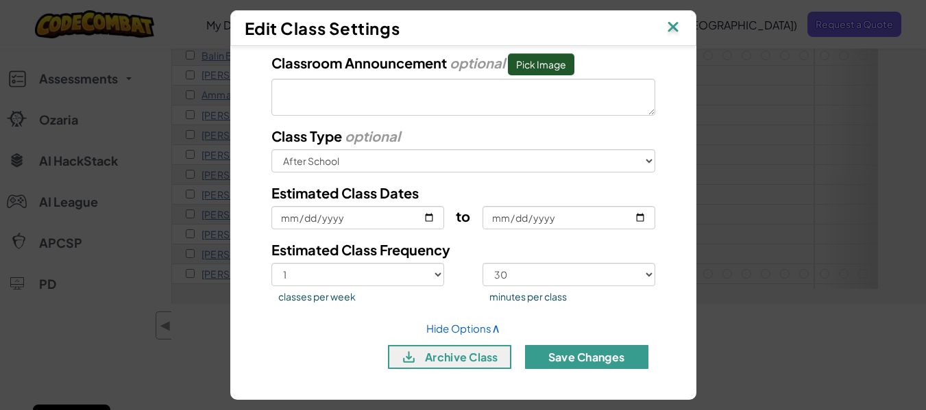
click at [552, 356] on button "Save Changes" at bounding box center [586, 357] width 123 height 24
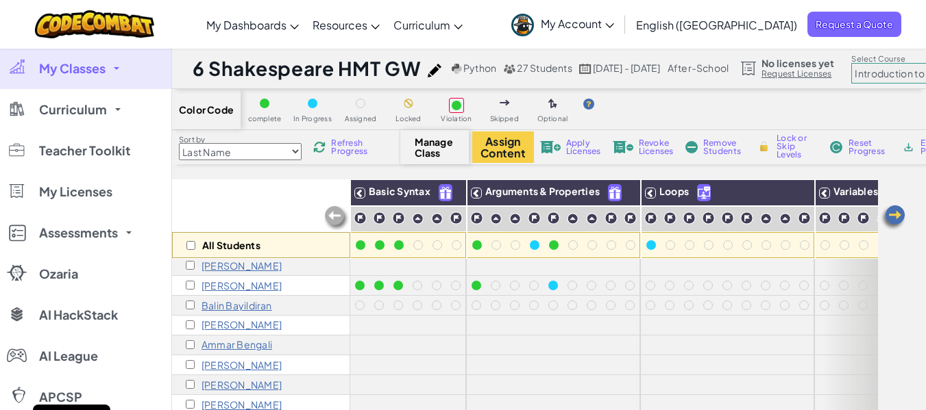
scroll to position [0, 0]
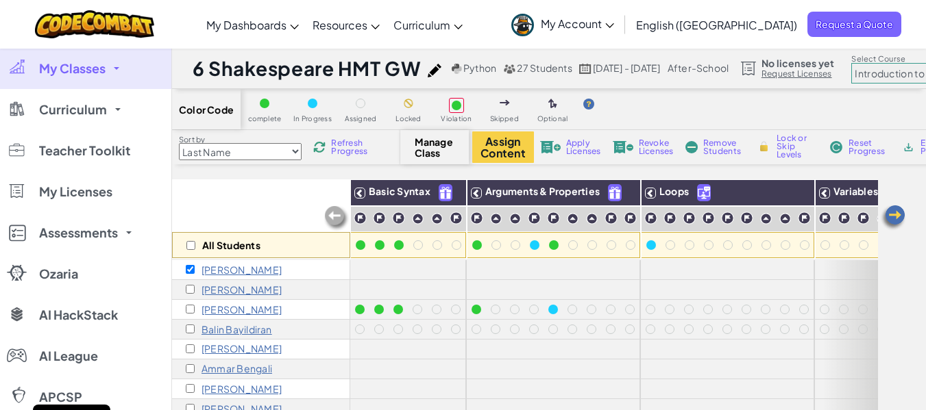
click at [351, 143] on span "Refresh Progress" at bounding box center [352, 147] width 42 height 16
click at [193, 273] on input "checkbox" at bounding box center [190, 269] width 9 height 9
click at [192, 273] on input "checkbox" at bounding box center [190, 269] width 9 height 9
checkbox input "true"
click at [192, 293] on input "checkbox" at bounding box center [190, 289] width 9 height 9
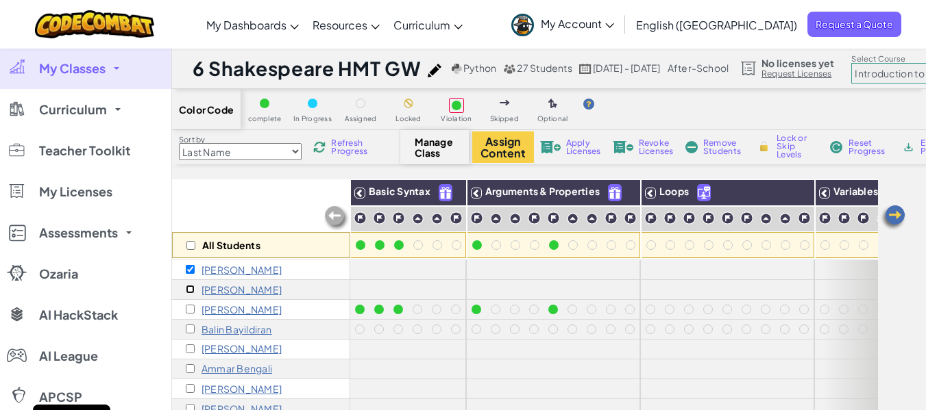
checkbox input "true"
click at [191, 308] on input "checkbox" at bounding box center [190, 309] width 9 height 9
click at [190, 308] on input "checkbox" at bounding box center [190, 309] width 9 height 9
checkbox input "false"
click at [187, 330] on input "checkbox" at bounding box center [190, 329] width 9 height 9
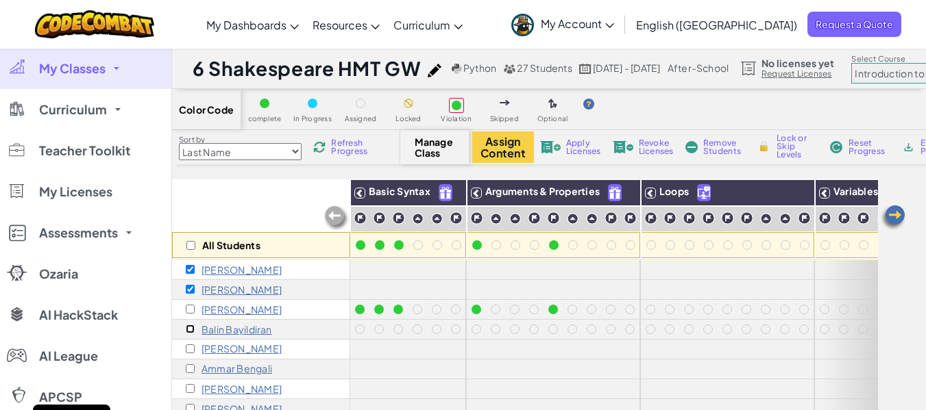
checkbox input "true"
click at [714, 153] on span "Remove Students" at bounding box center [723, 147] width 41 height 16
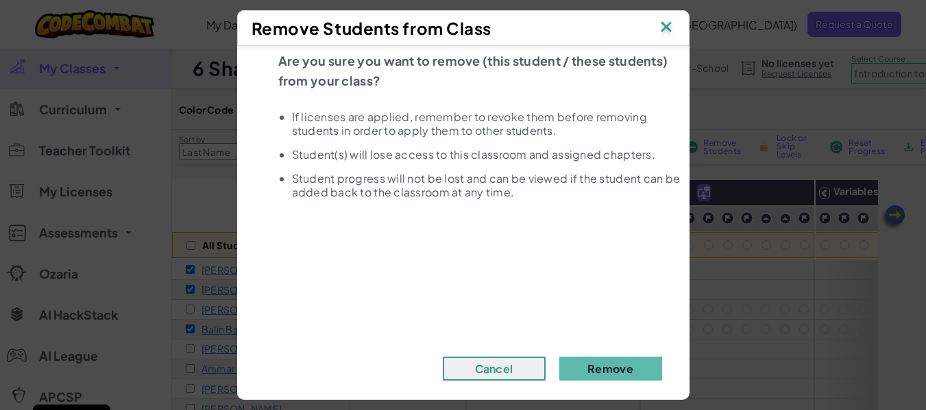
scroll to position [32, 0]
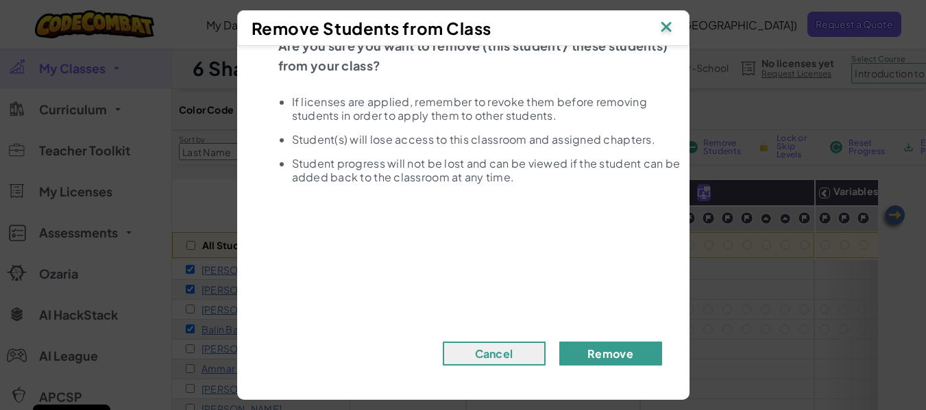
click at [601, 364] on button "Remove" at bounding box center [610, 354] width 103 height 24
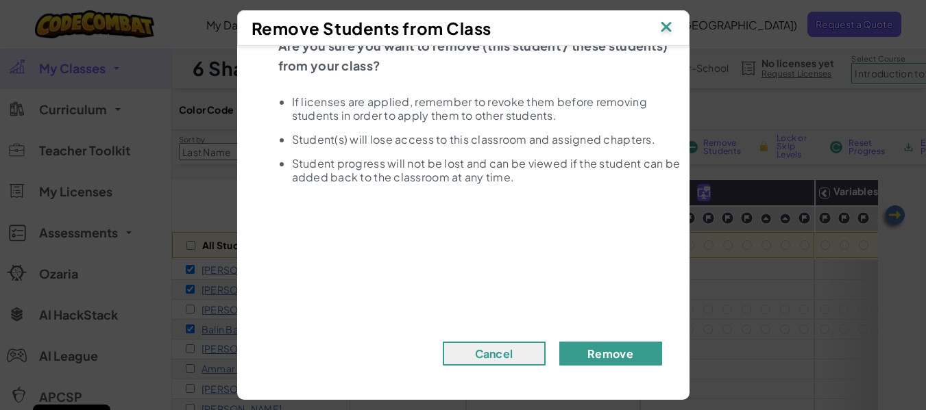
click at [601, 364] on button "Remove" at bounding box center [610, 354] width 103 height 24
click at [671, 20] on img at bounding box center [666, 28] width 18 height 21
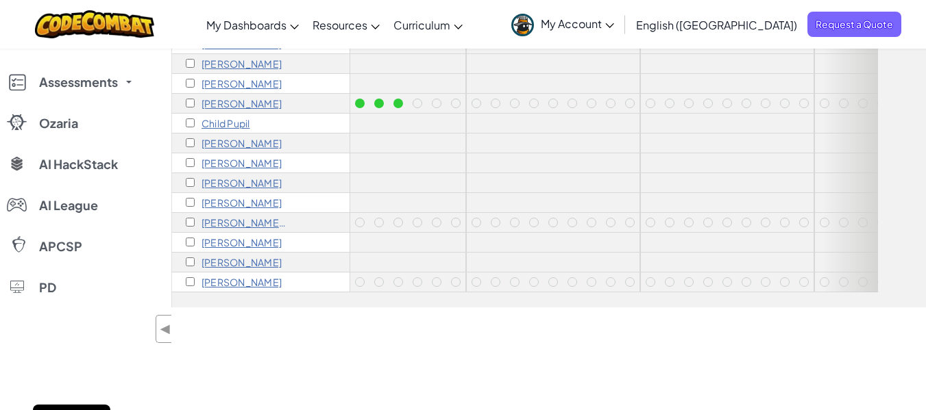
scroll to position [274, 0]
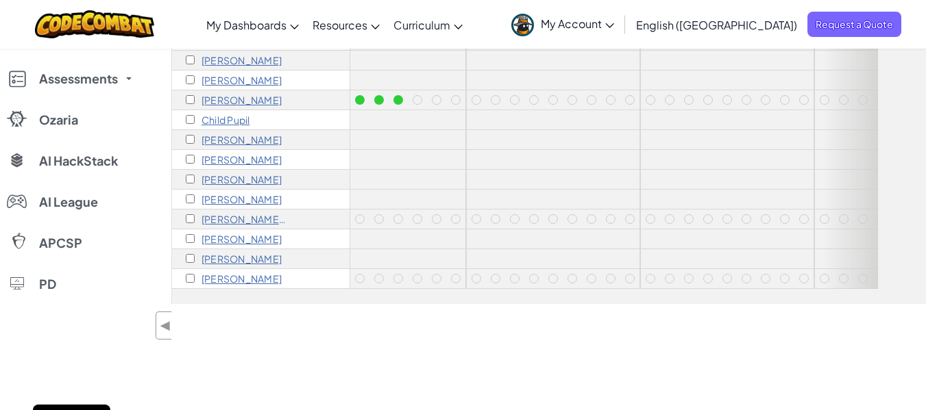
drag, startPoint x: 660, startPoint y: 289, endPoint x: 671, endPoint y: 285, distance: 11.7
click at [671, 285] on div "All Students Basic Syntax Arguments & Properties Loops Variables [PERSON_NAME] …" at bounding box center [549, 104] width 754 height 399
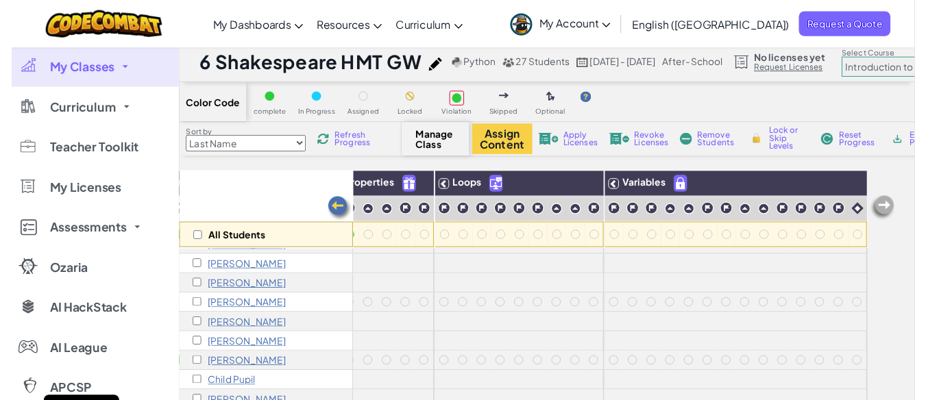
scroll to position [0, 0]
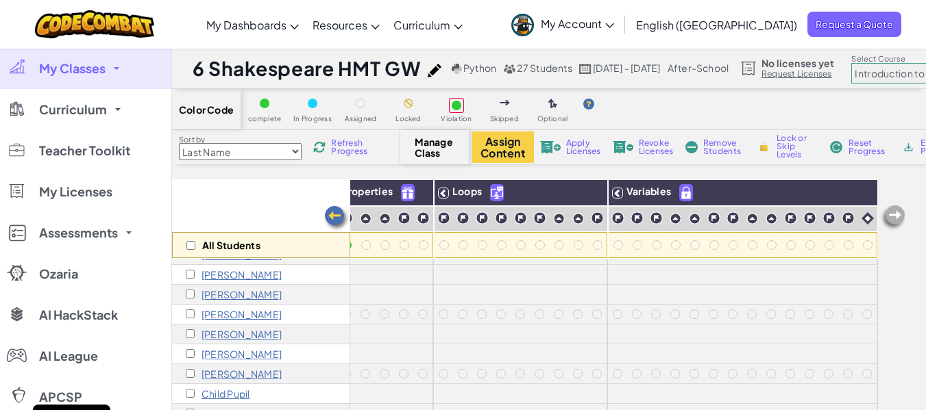
click at [911, 71] on select "Junior Introduction to Computer Science Game Development 1 Web Development 1 Co…" at bounding box center [909, 73] width 116 height 21
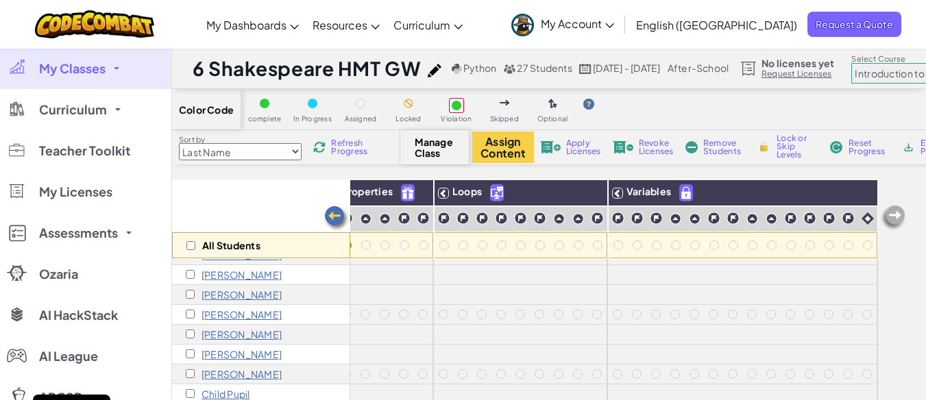
click at [702, 101] on div "Color Code complete In Progress Assigned Locked Violation Skipped Optional" at bounding box center [583, 109] width 822 height 41
